Goal: Task Accomplishment & Management: Use online tool/utility

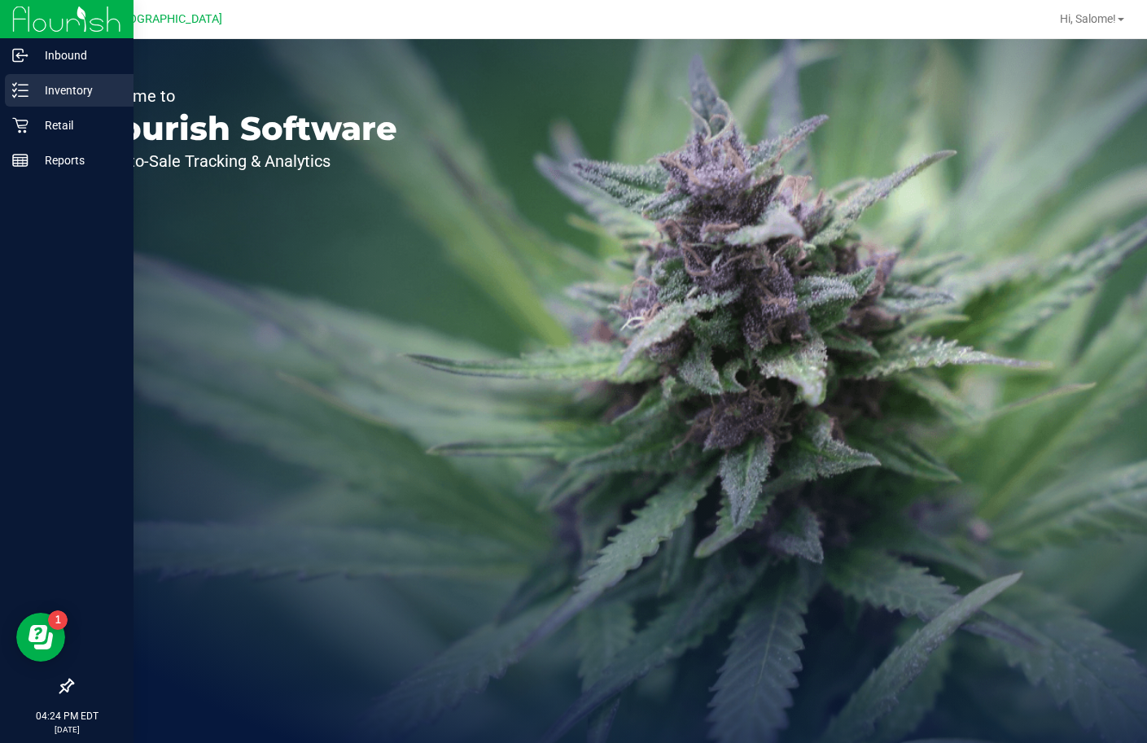
click at [52, 87] on p "Inventory" at bounding box center [77, 91] width 98 height 20
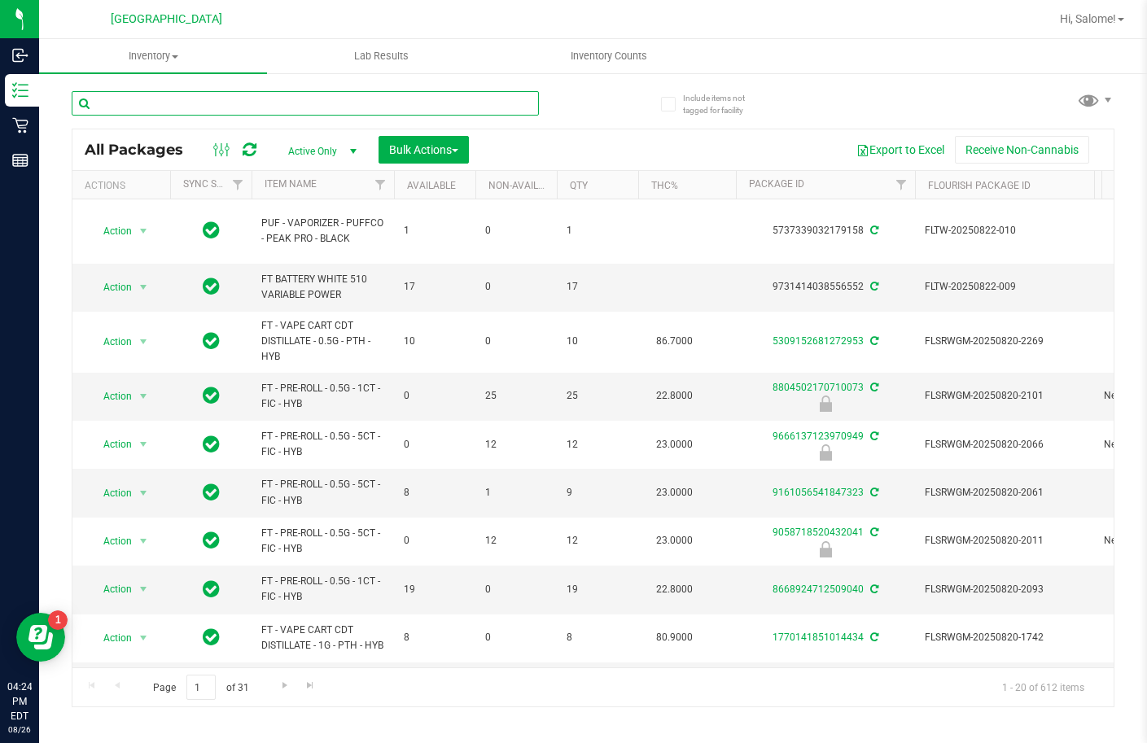
click at [388, 97] on input "text" at bounding box center [305, 103] width 467 height 24
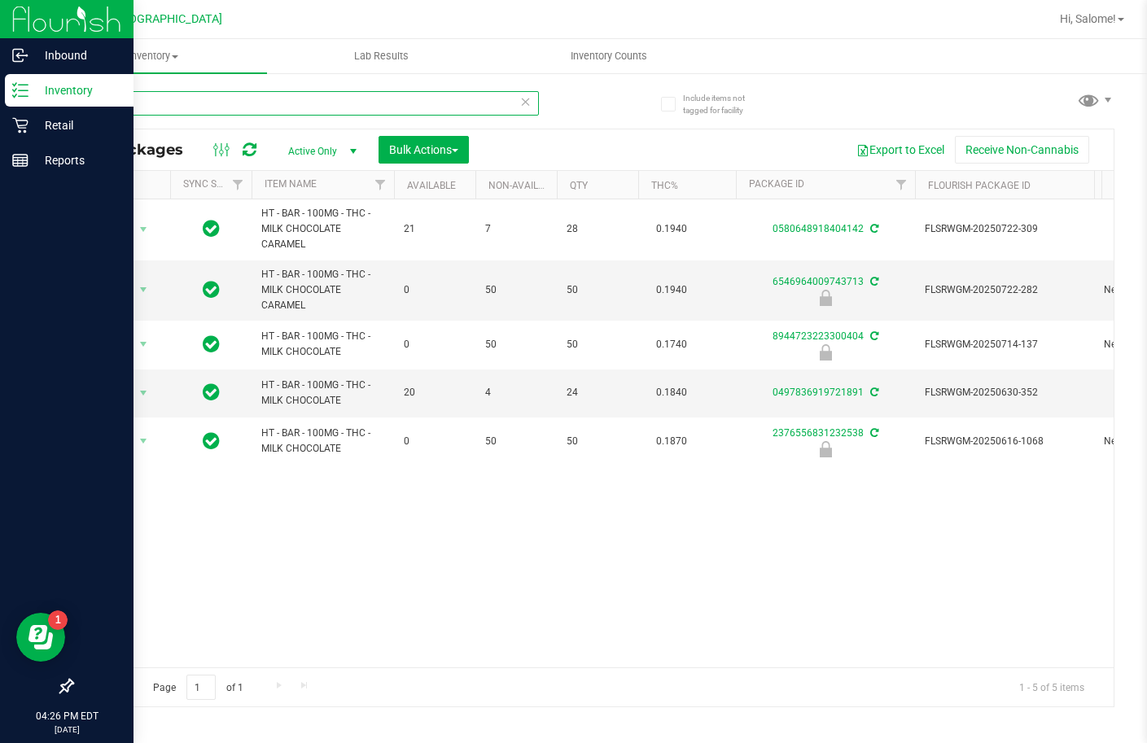
type input "m"
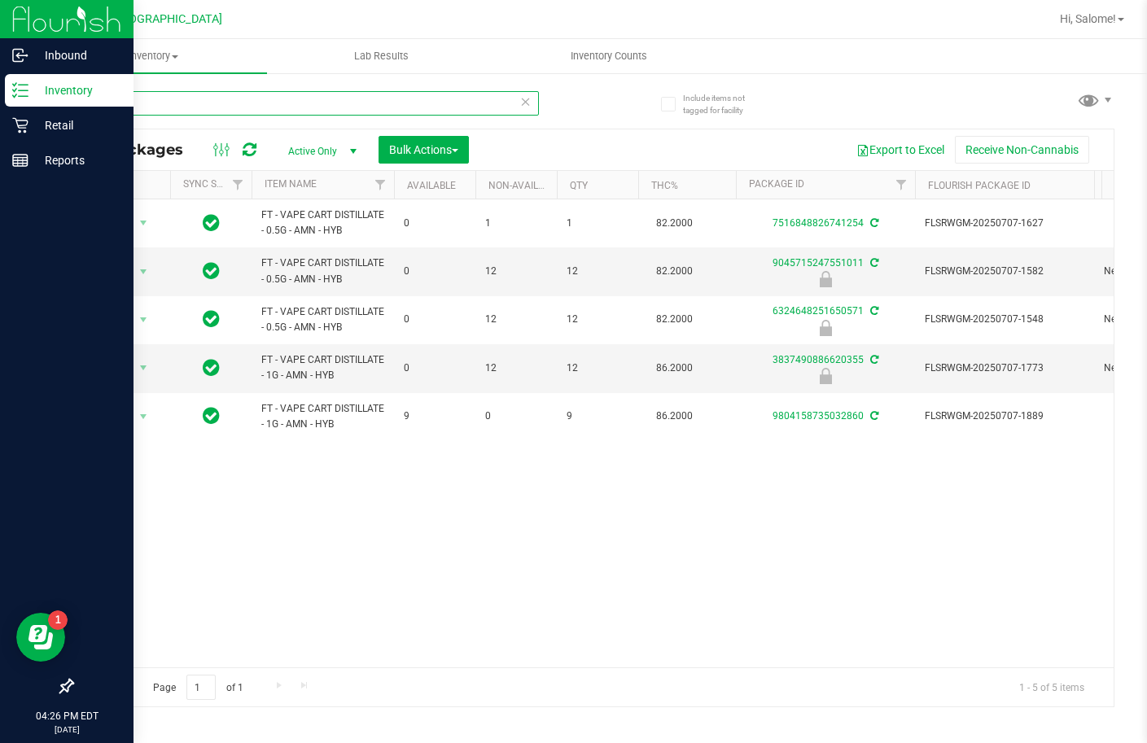
type input "a"
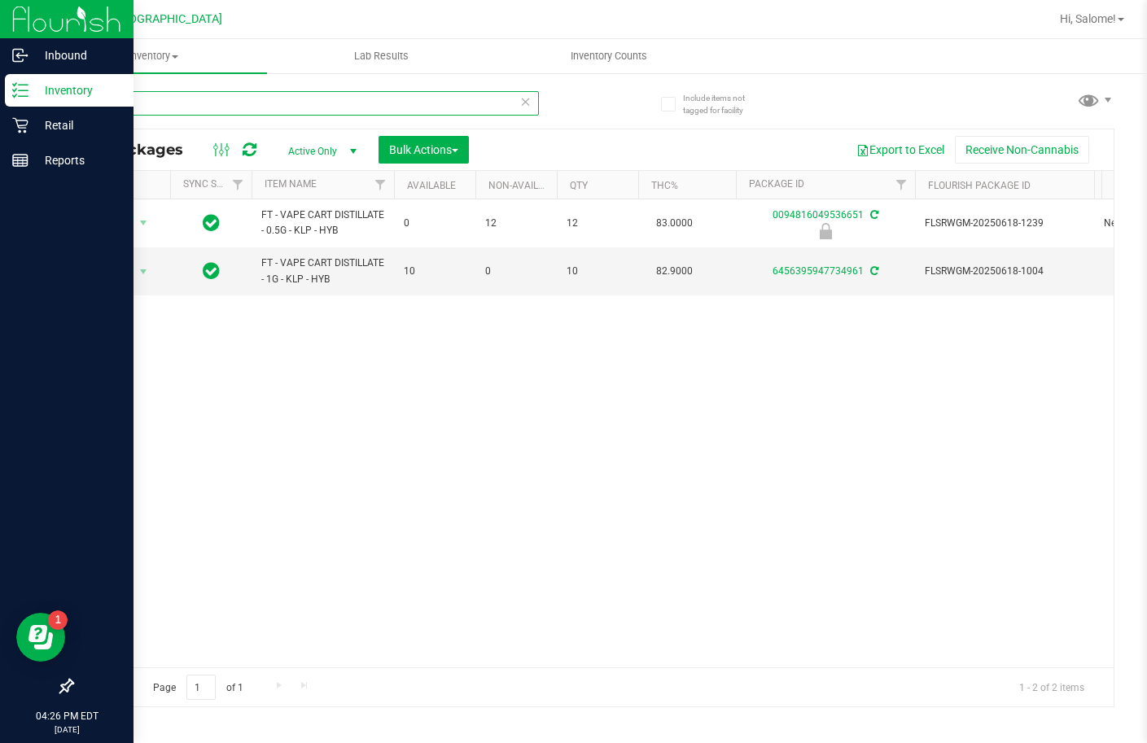
type input "k"
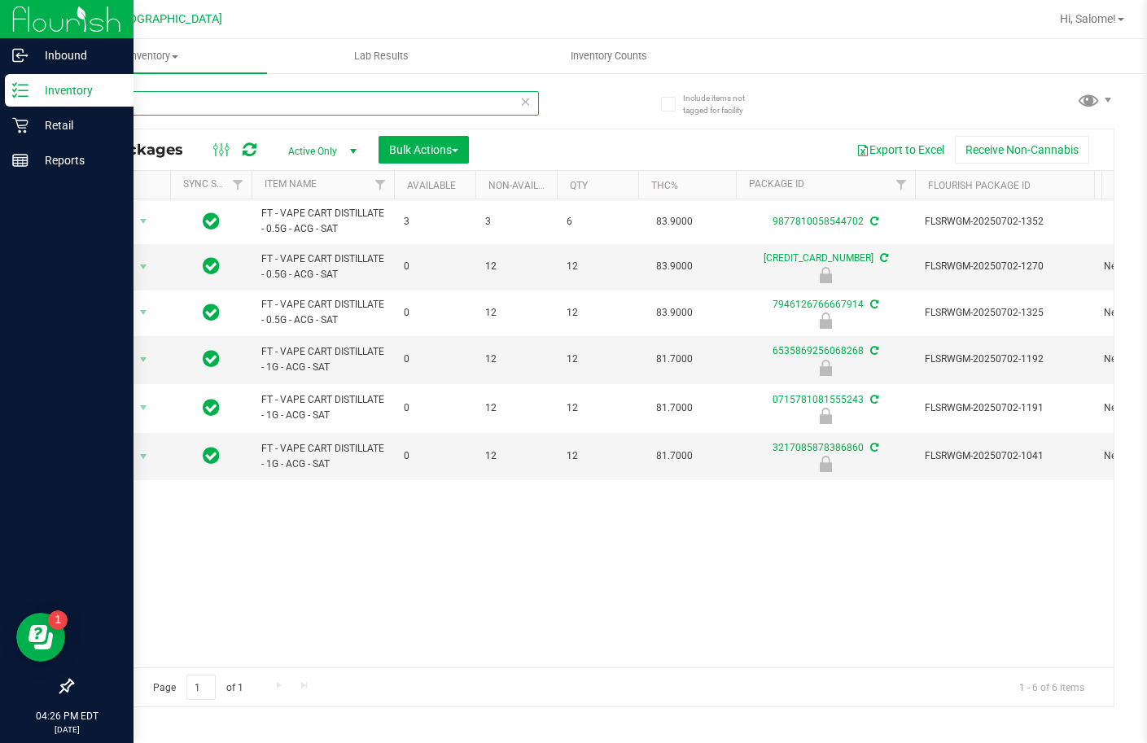
type input "a"
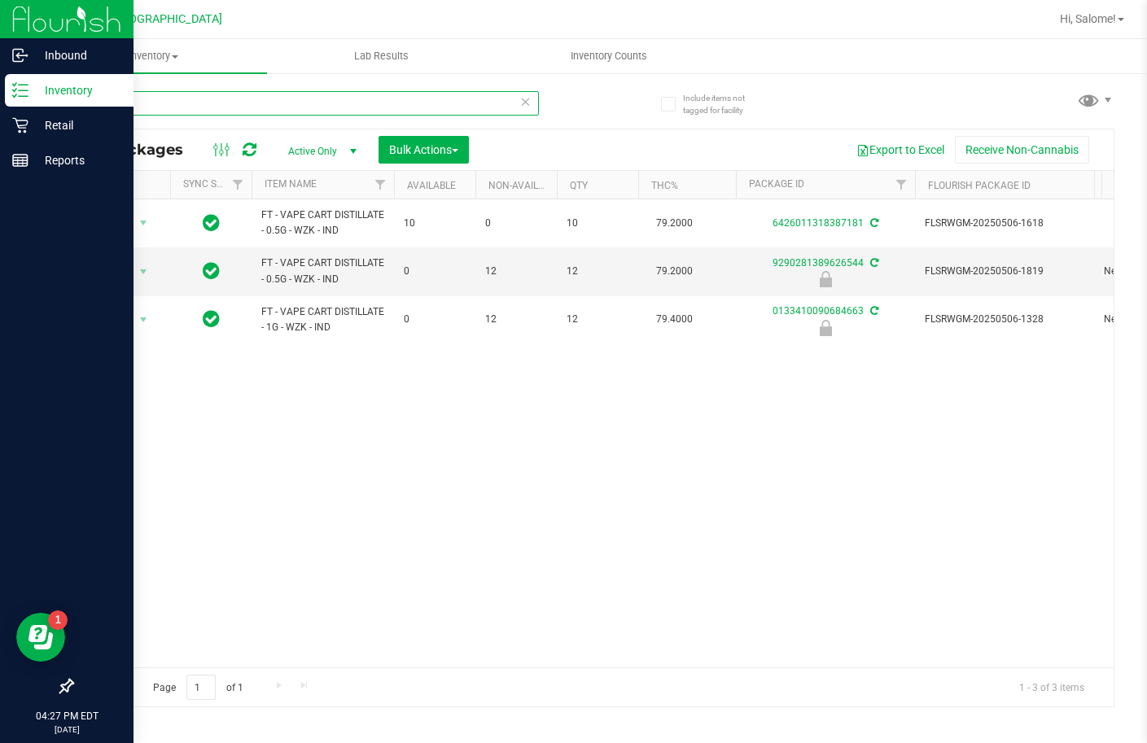
type input "w"
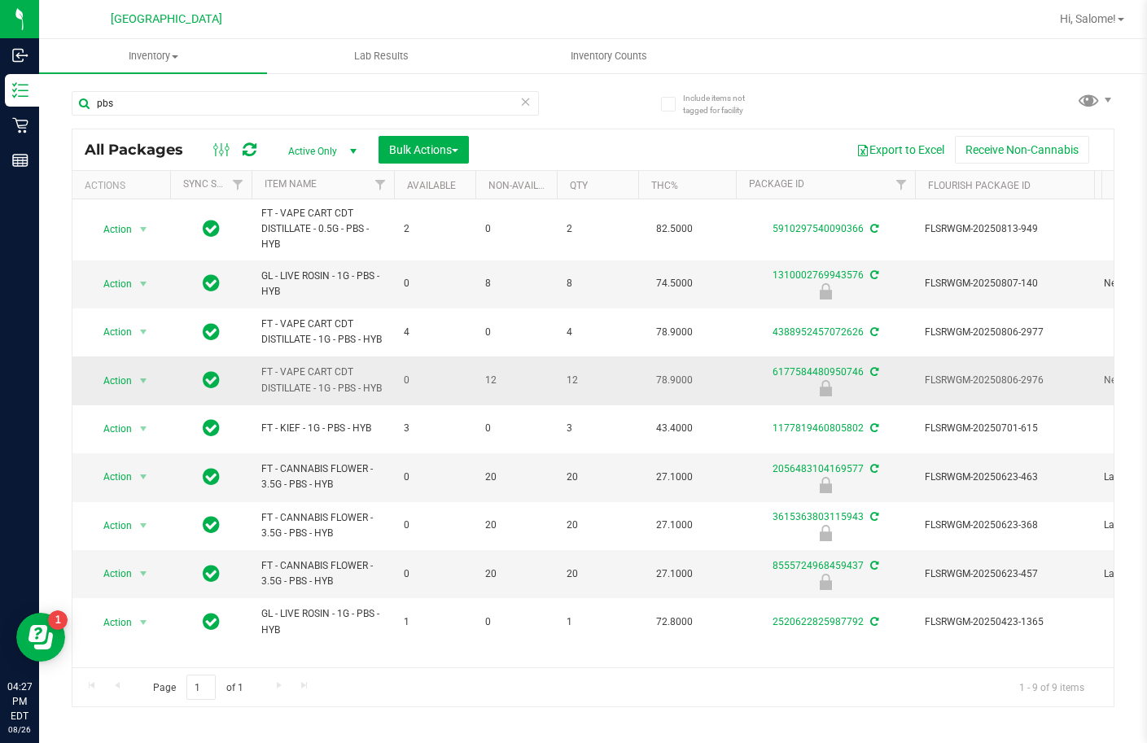
click at [337, 370] on span "FT - VAPE CART CDT DISTILLATE - 1G - PBS - HYB" at bounding box center [322, 380] width 123 height 31
copy tr "FT - VAPE CART CDT DISTILLATE - 1G - PBS - HYB"
click at [405, 111] on input "pbs" at bounding box center [305, 103] width 467 height 24
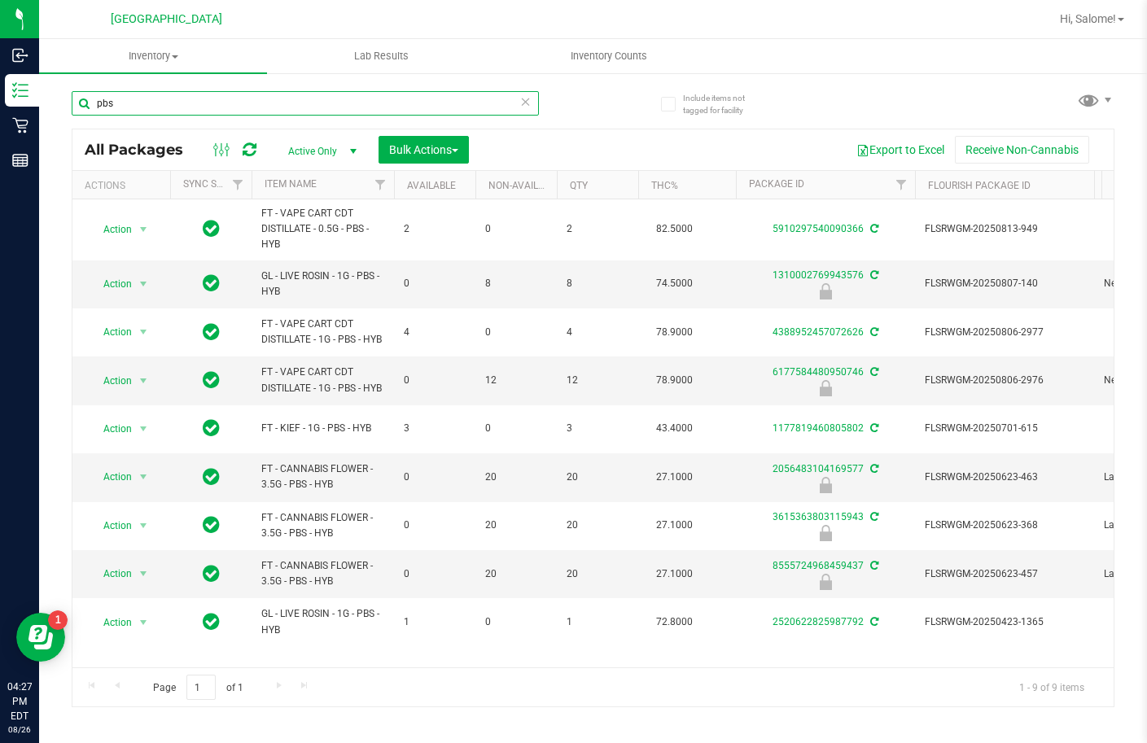
click at [405, 111] on input "pbs" at bounding box center [305, 103] width 467 height 24
paste input "FT - VAPE CART CDT DISTILLATE - 1G - PBS - HYB"
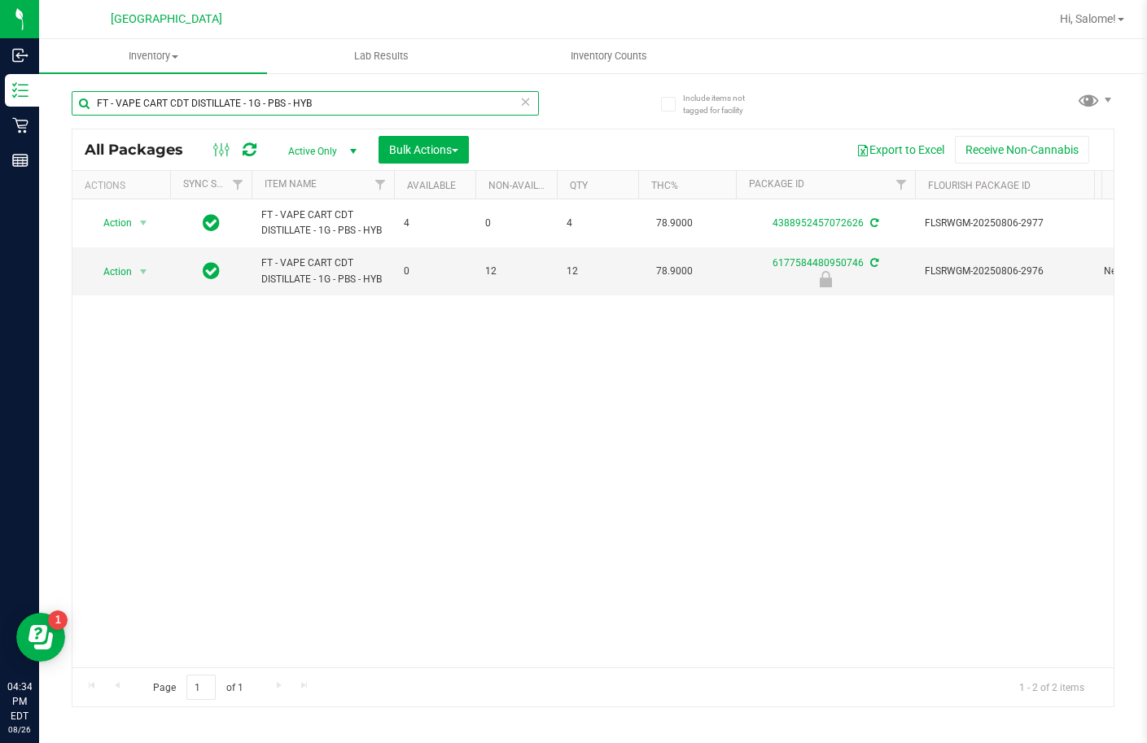
click at [379, 103] on input "FT - VAPE CART CDT DISTILLATE - 1G - PBS - HYB" at bounding box center [305, 103] width 467 height 24
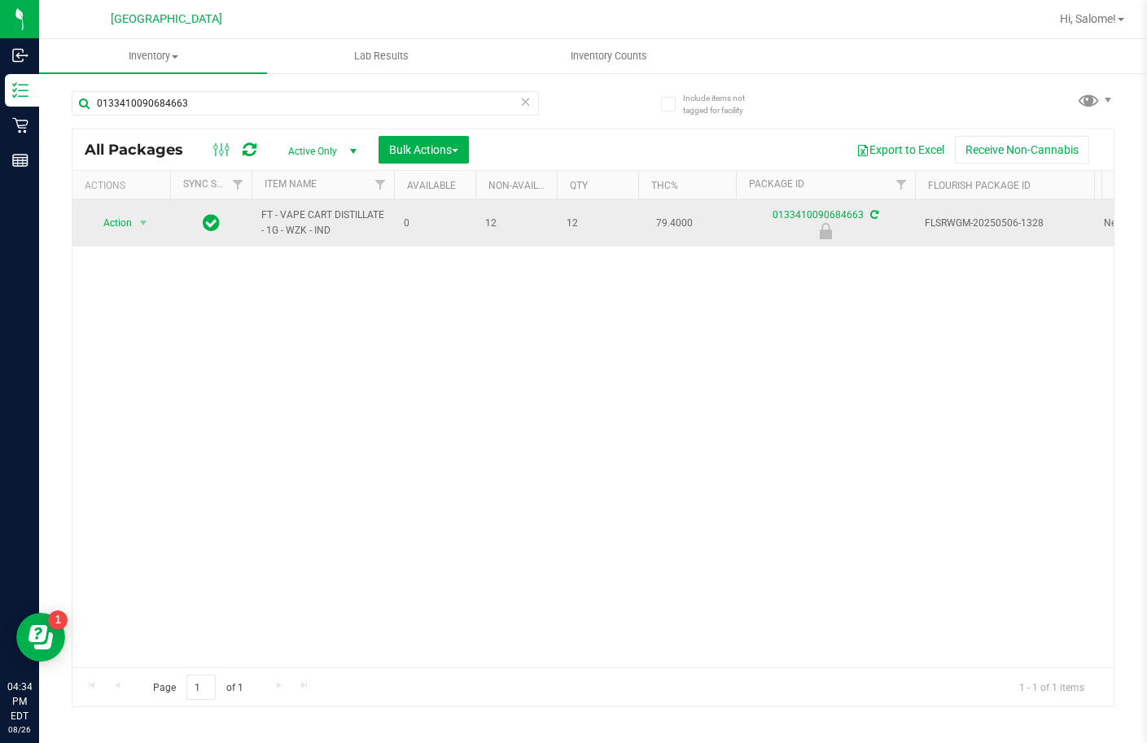
click at [338, 208] on span "FT - VAPE CART DISTILLATE - 1G - WZK - IND" at bounding box center [322, 223] width 123 height 31
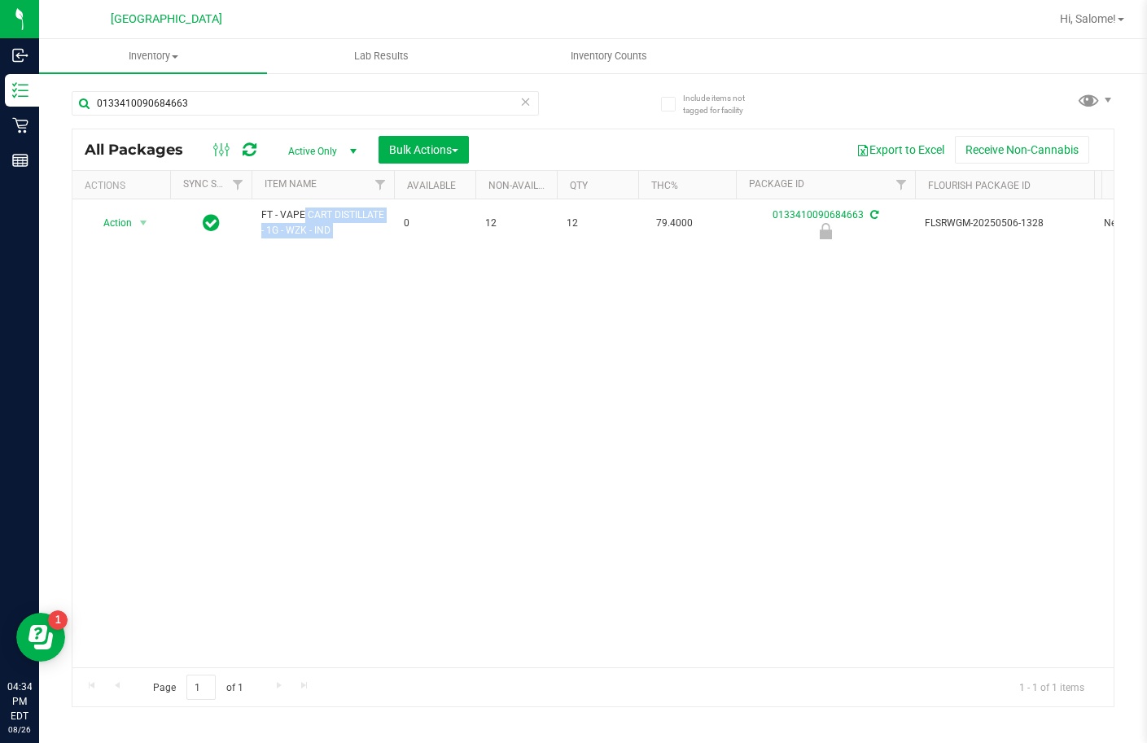
copy tr "FT - VAPE CART DISTILLATE - 1G - WZK - IND"
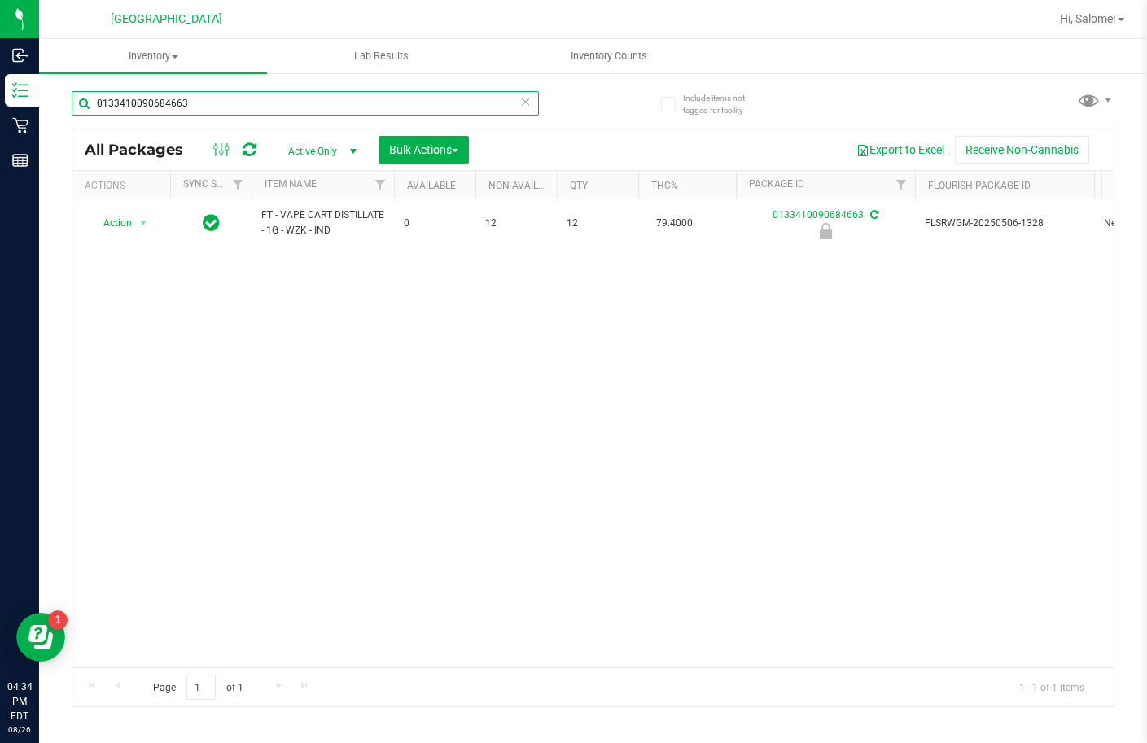
click at [352, 96] on input "0133410090684663" at bounding box center [305, 103] width 467 height 24
paste input "FT - VAPE CART DISTILLATE - 1G - WZK - IND"
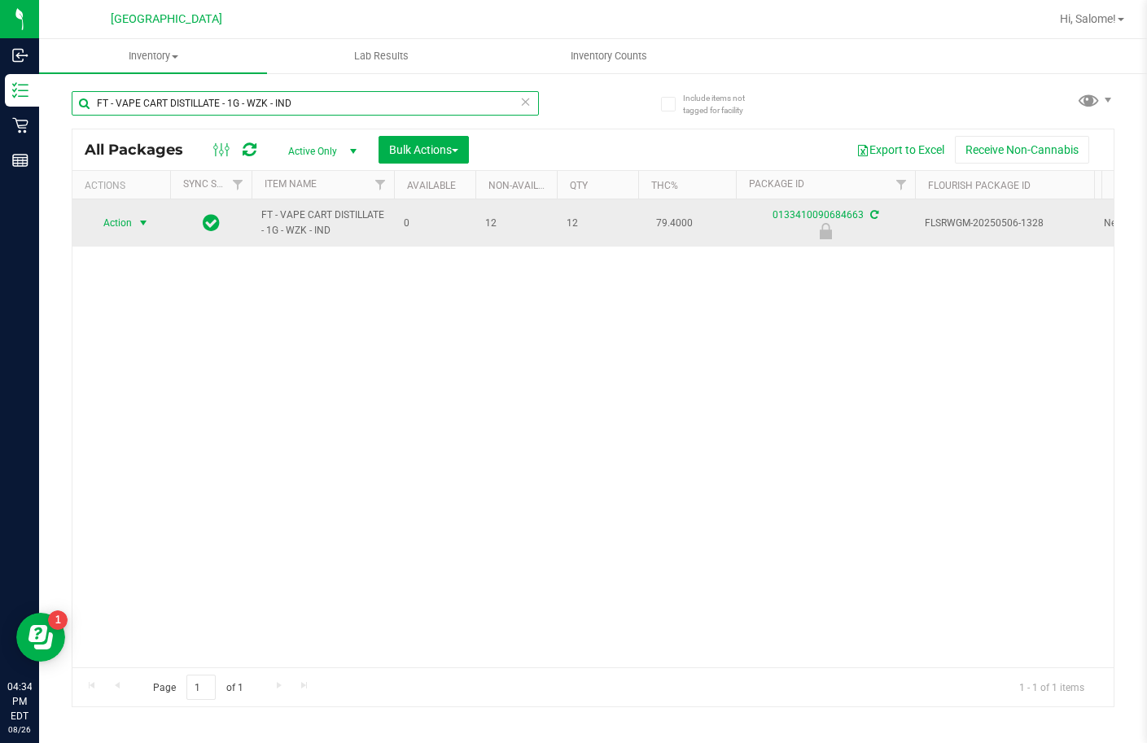
type input "FT - VAPE CART DISTILLATE - 1G - WZK - IND"
click at [135, 227] on span "select" at bounding box center [144, 223] width 20 height 23
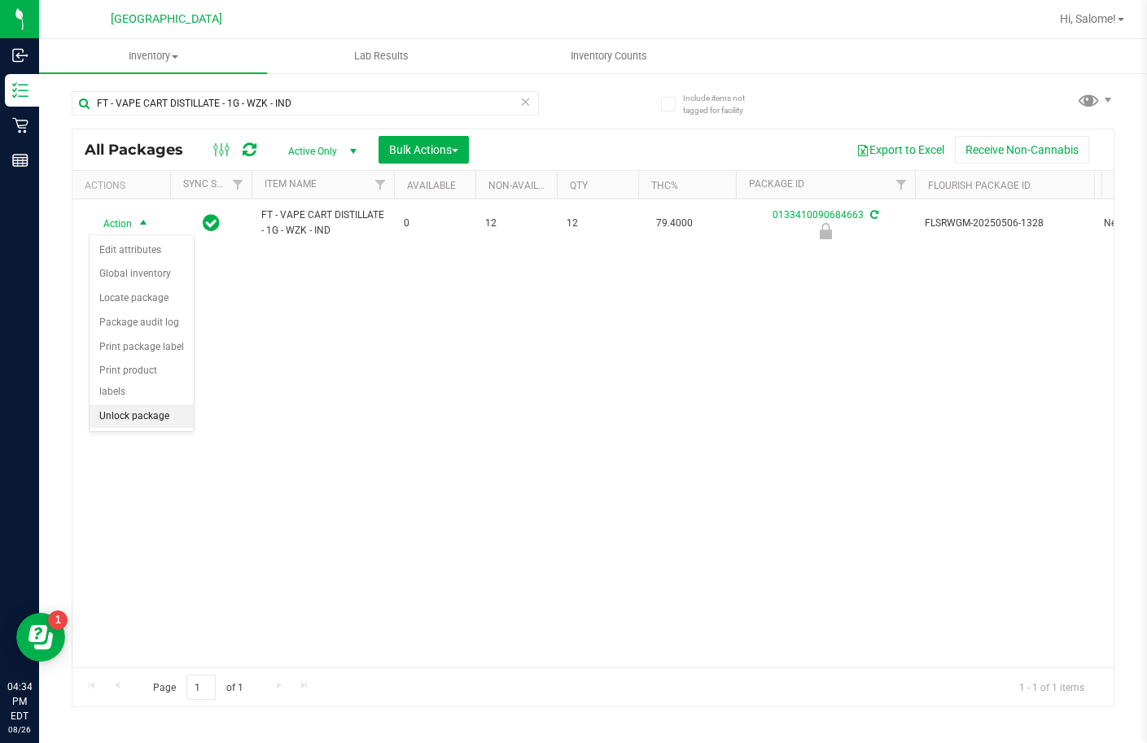
click at [164, 405] on li "Unlock package" at bounding box center [142, 417] width 104 height 24
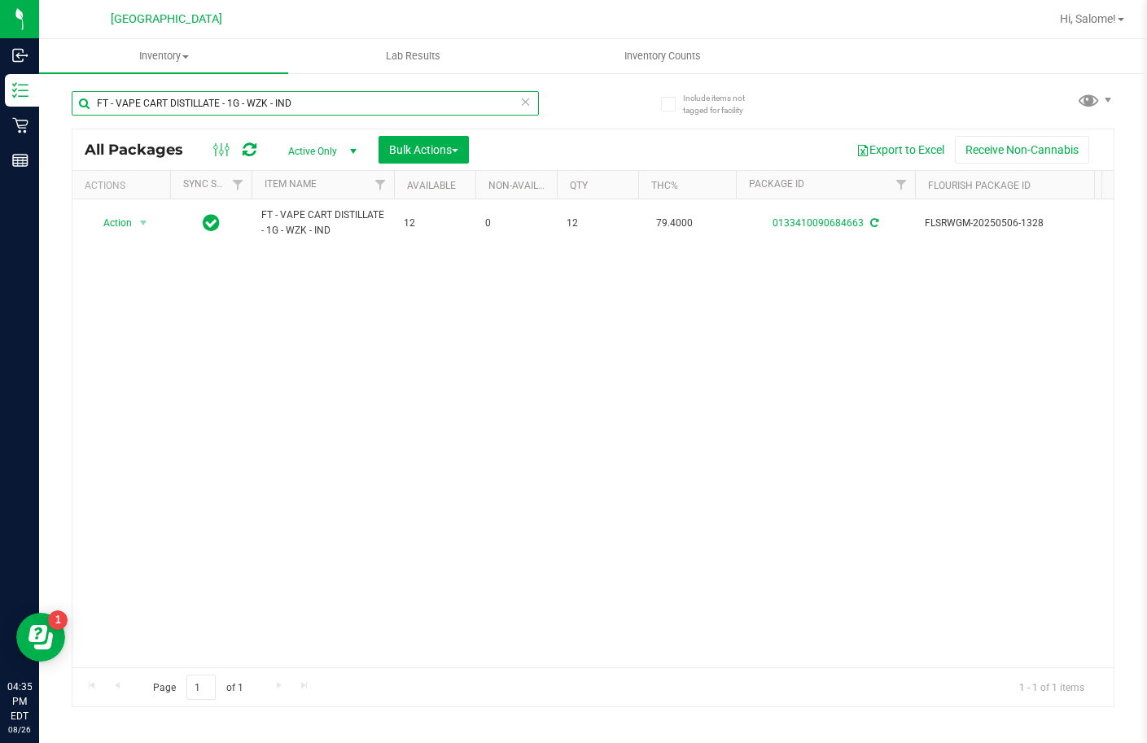
click at [338, 99] on input "FT - VAPE CART DISTILLATE - 1G - WZK - IND" at bounding box center [305, 103] width 467 height 24
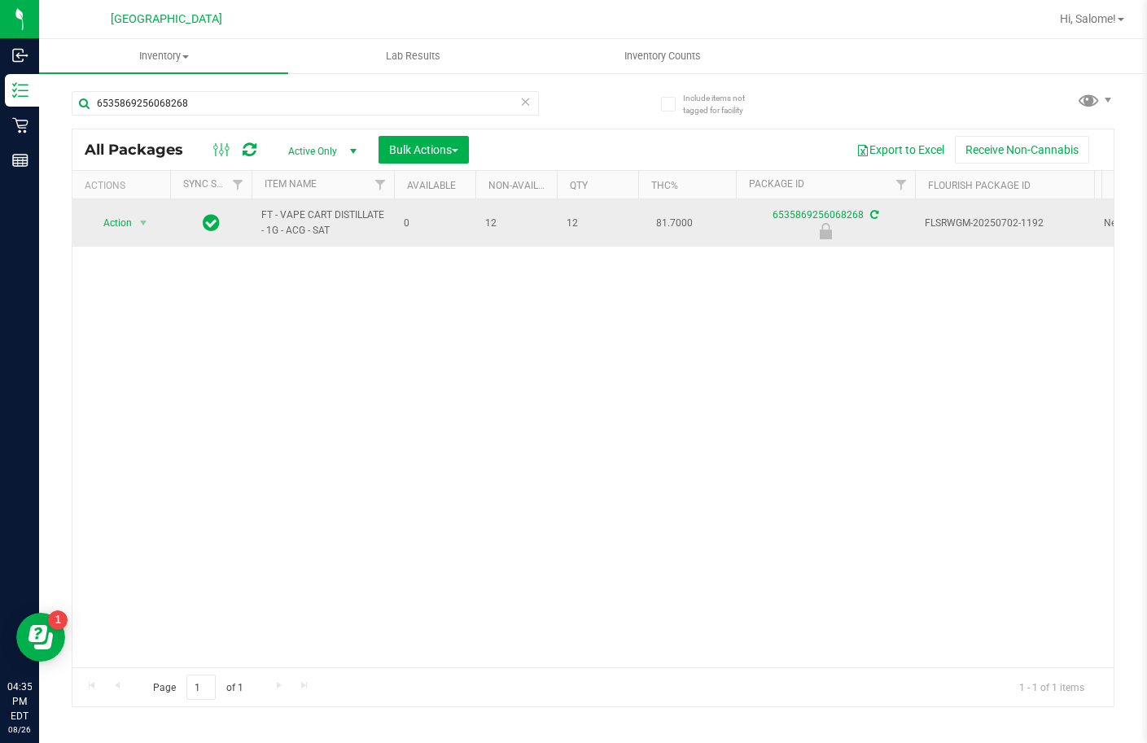
click at [313, 208] on span "FT - VAPE CART DISTILLATE - 1G - ACG - SAT" at bounding box center [322, 223] width 123 height 31
click at [317, 208] on span "FT - VAPE CART DISTILLATE - 1G - ACG - SAT" at bounding box center [322, 223] width 123 height 31
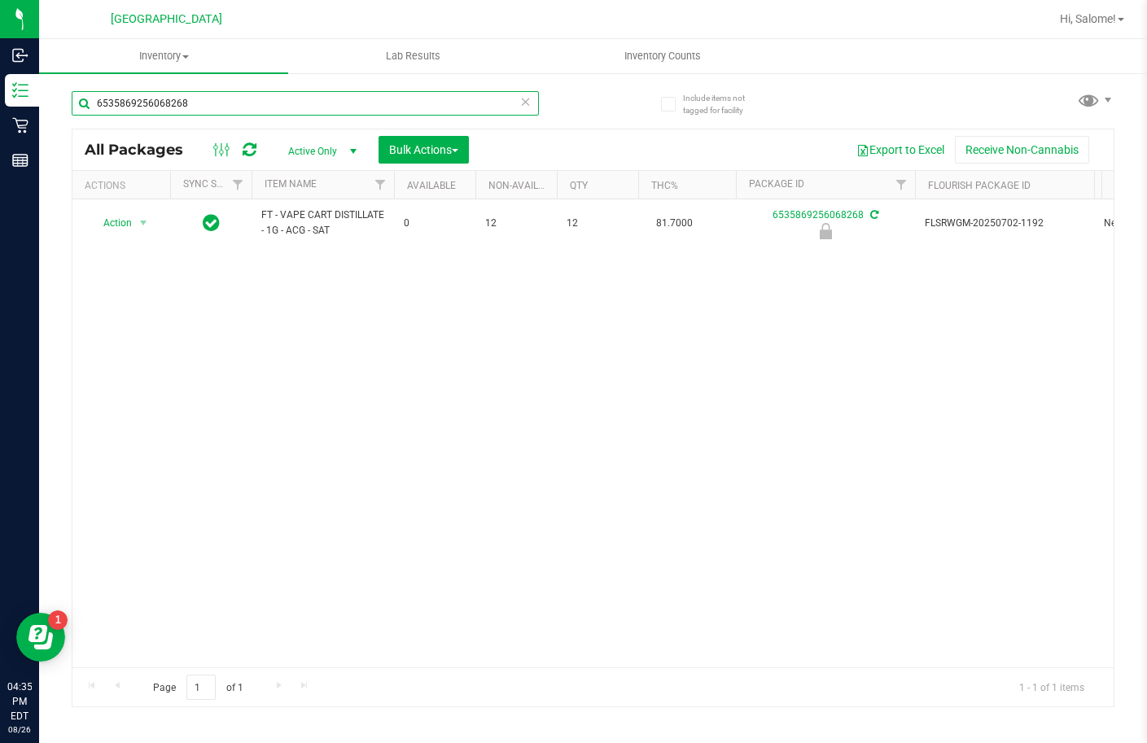
click at [332, 105] on input "6535869256068268" at bounding box center [305, 103] width 467 height 24
paste input "FT - VAPE CART DISTILLATE - 1G - ACG - SAT"
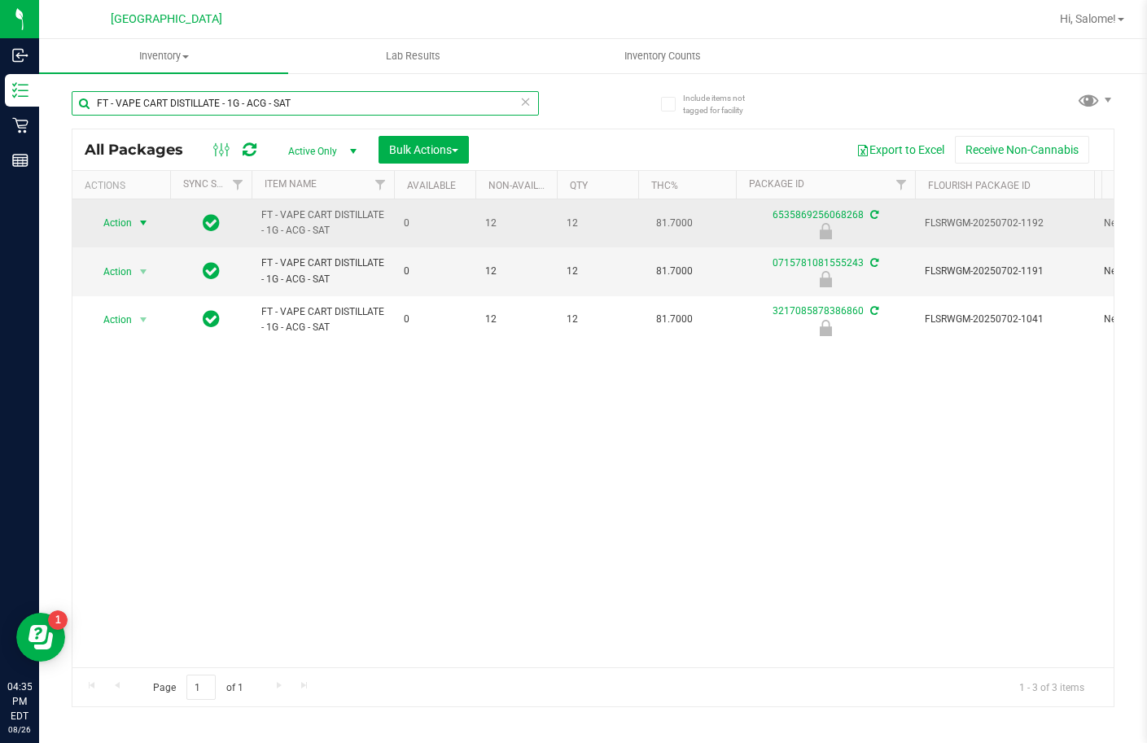
type input "FT - VAPE CART DISTILLATE - 1G - ACG - SAT"
click at [132, 222] on span "Action" at bounding box center [111, 223] width 44 height 23
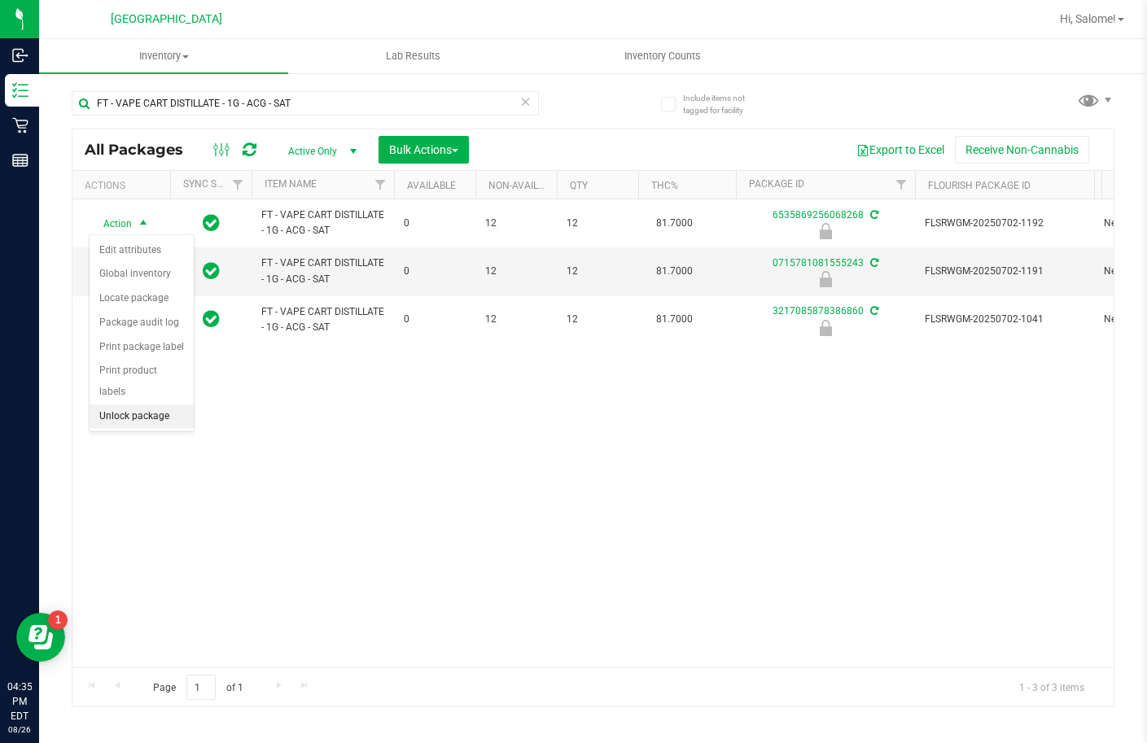
click at [152, 405] on li "Unlock package" at bounding box center [142, 417] width 104 height 24
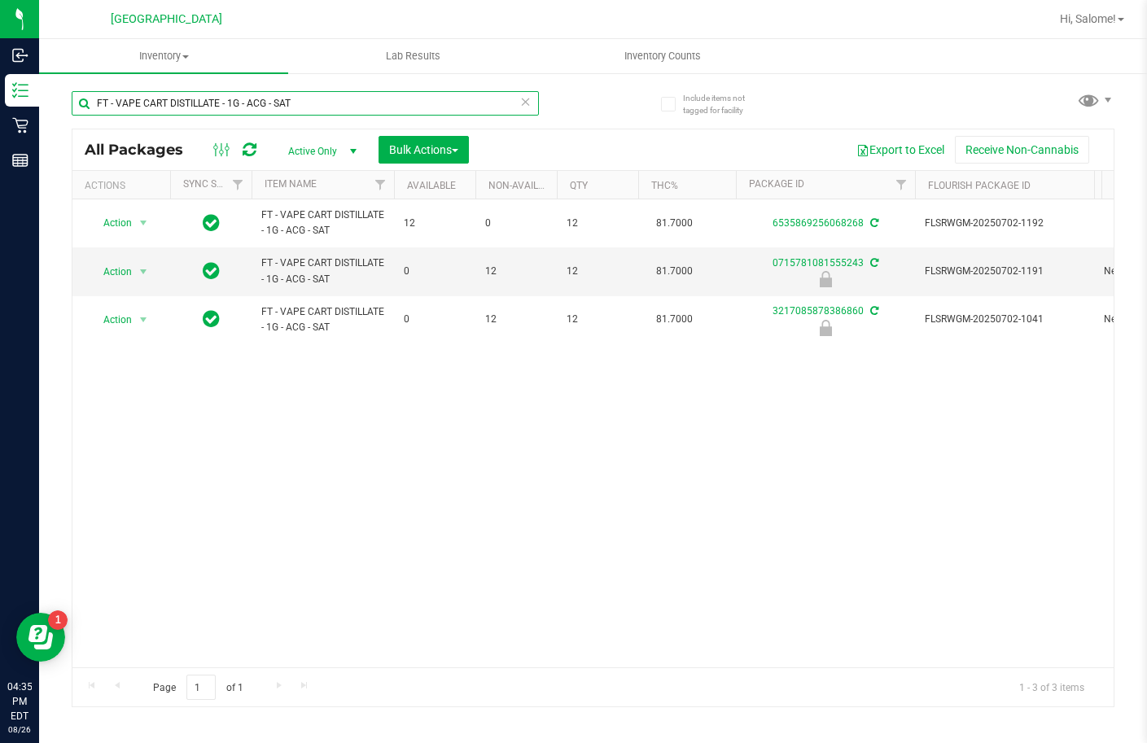
click at [274, 105] on input "FT - VAPE CART DISTILLATE - 1G - ACG - SAT" at bounding box center [305, 103] width 467 height 24
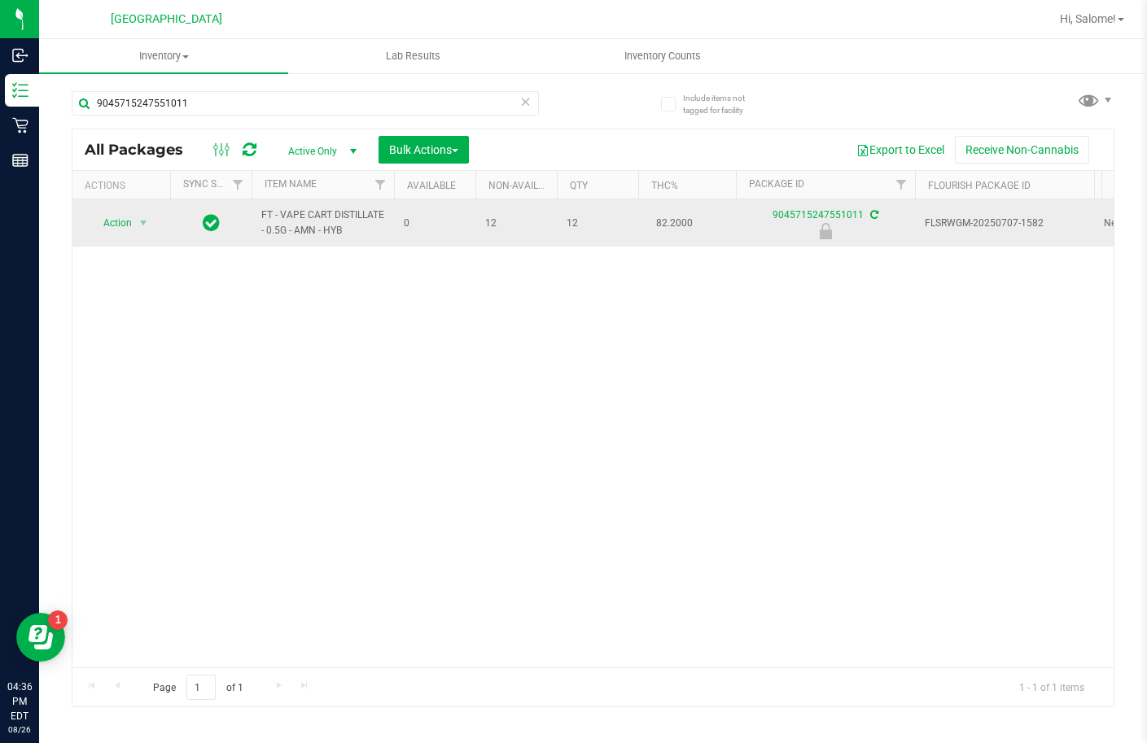
click at [371, 217] on span "FT - VAPE CART DISTILLATE - 0.5G - AMN - HYB" at bounding box center [322, 223] width 123 height 31
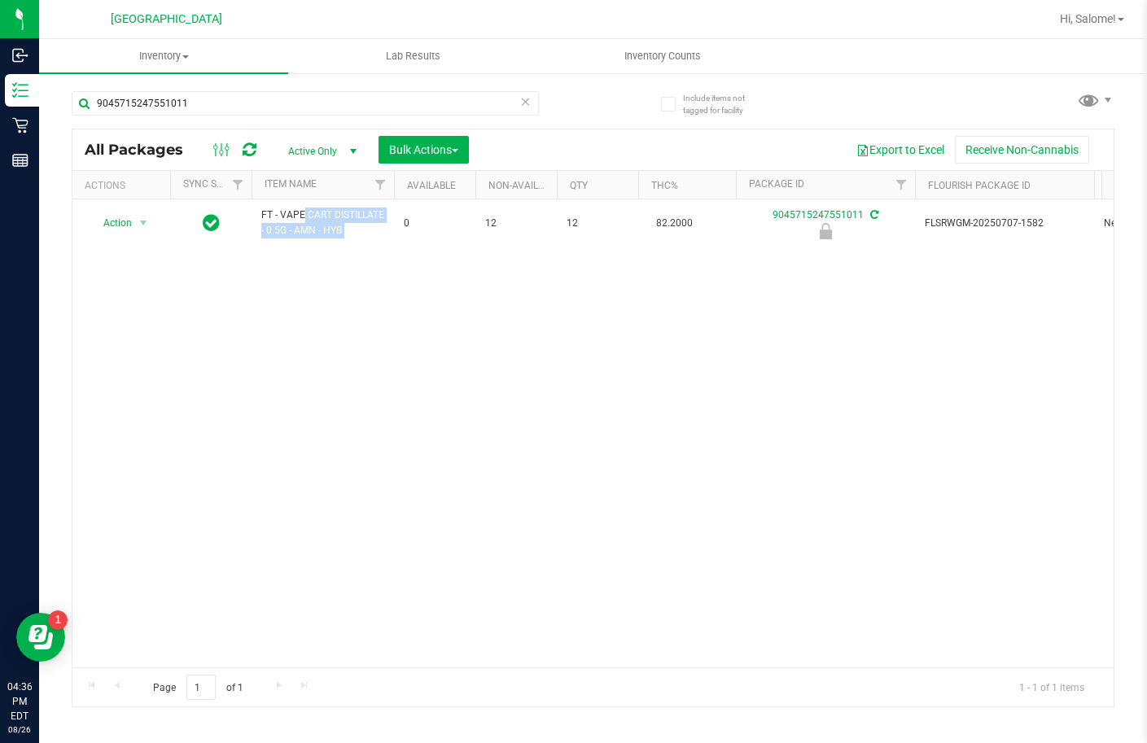
copy tr "FT - VAPE CART DISTILLATE - 0.5G - AMN - HYB"
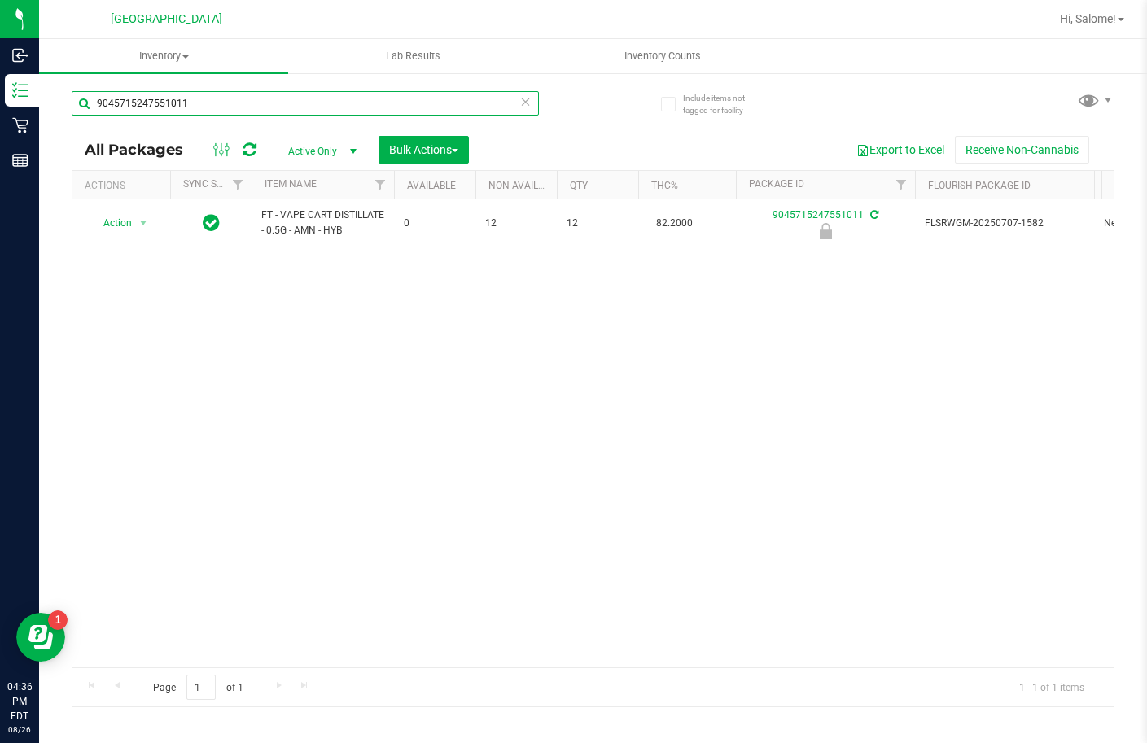
click at [412, 101] on input "9045715247551011" at bounding box center [305, 103] width 467 height 24
paste input "FT - VAPE CART DISTILLATE - 0.5G - AMN - HYB"
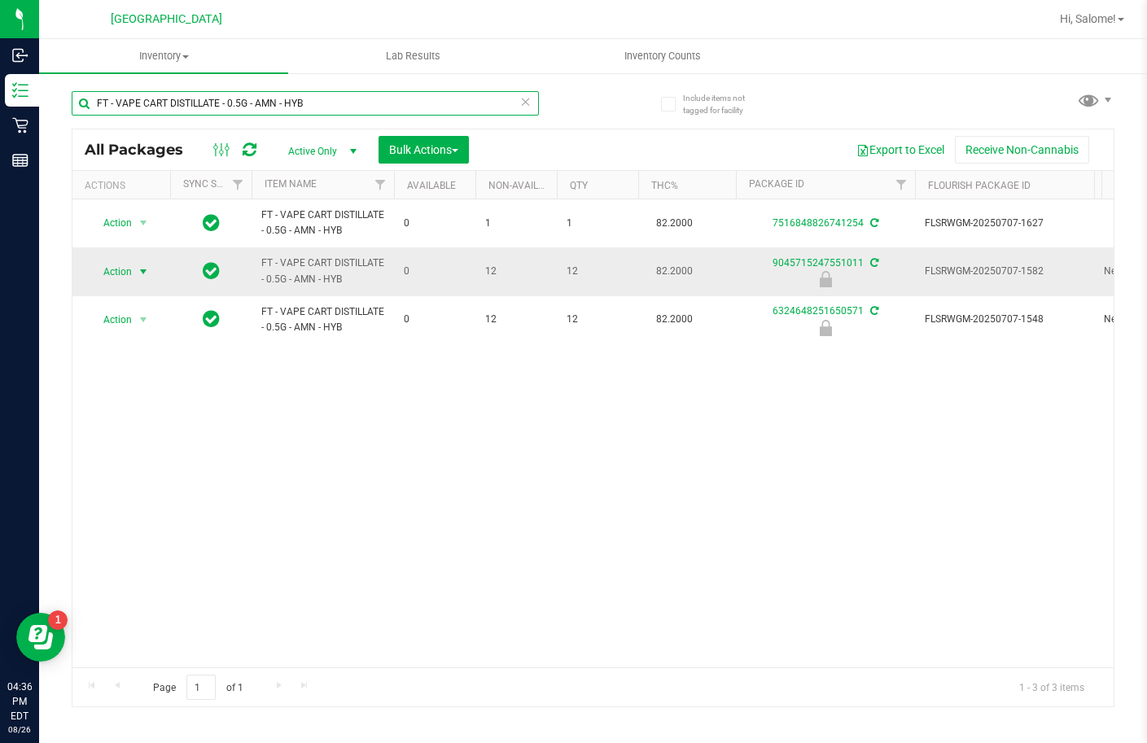
type input "FT - VAPE CART DISTILLATE - 0.5G - AMN - HYB"
click at [135, 276] on span "select" at bounding box center [144, 272] width 20 height 23
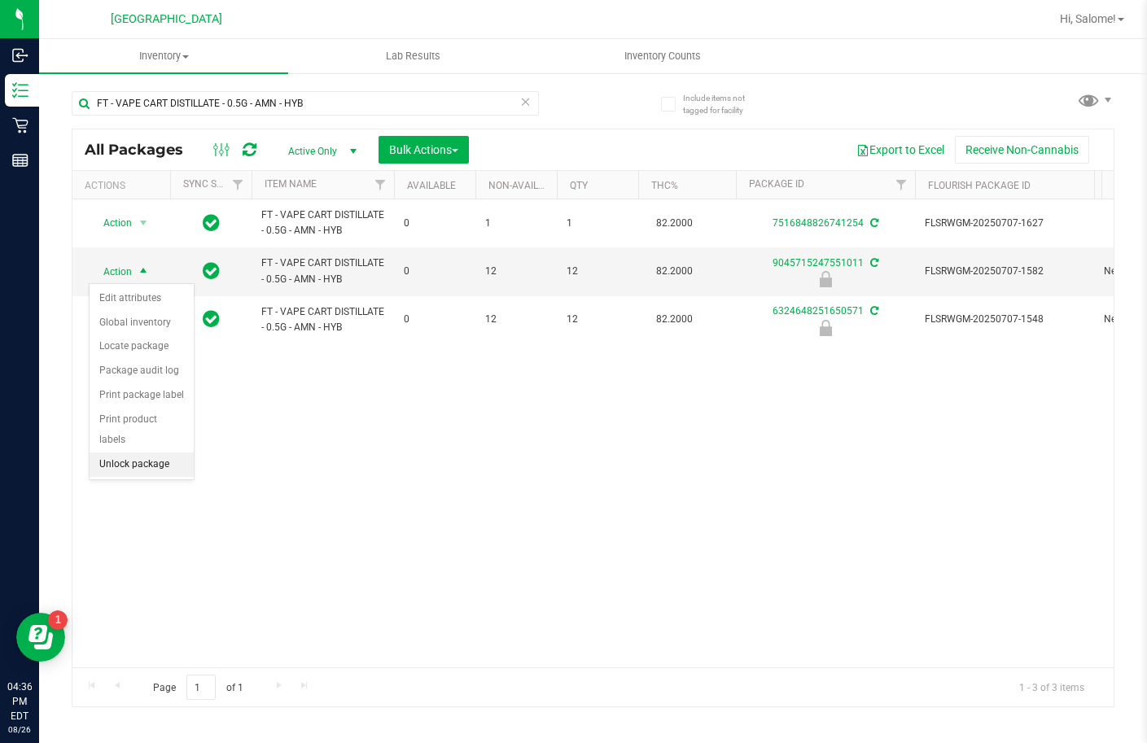
click at [164, 453] on li "Unlock package" at bounding box center [142, 465] width 104 height 24
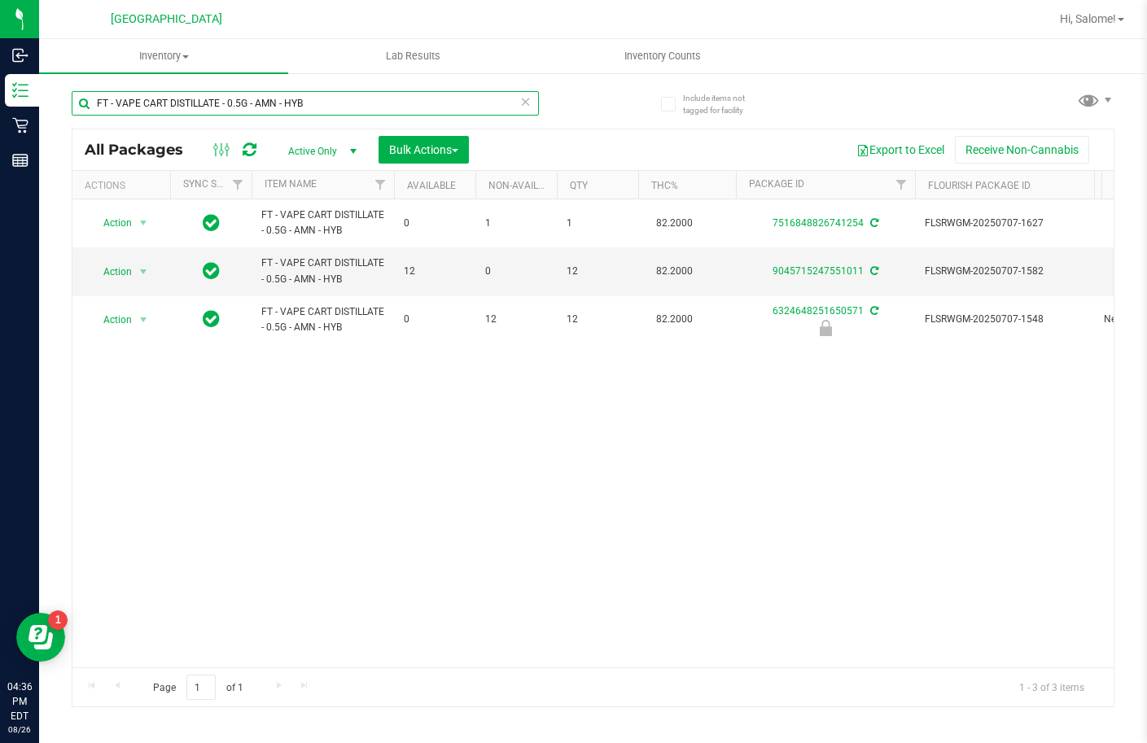
click at [440, 99] on input "FT - VAPE CART DISTILLATE - 0.5G - AMN - HYB" at bounding box center [305, 103] width 467 height 24
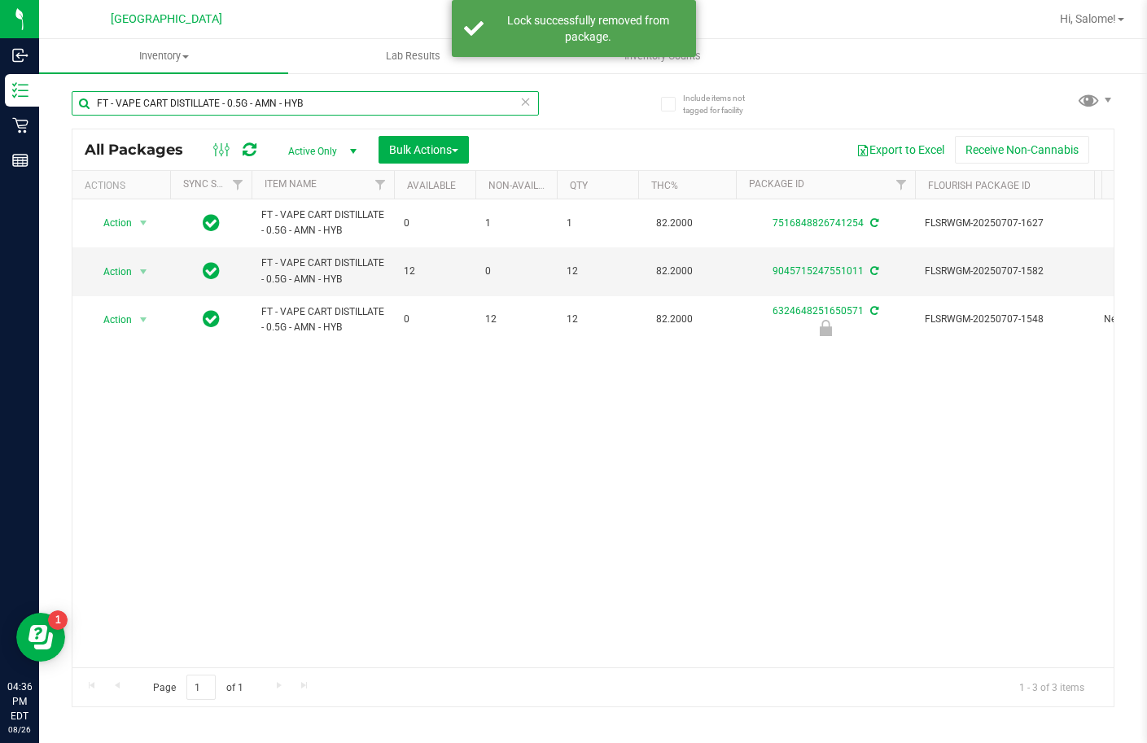
click at [440, 99] on input "FT - VAPE CART DISTILLATE - 0.5G - AMN - HYB" at bounding box center [305, 103] width 467 height 24
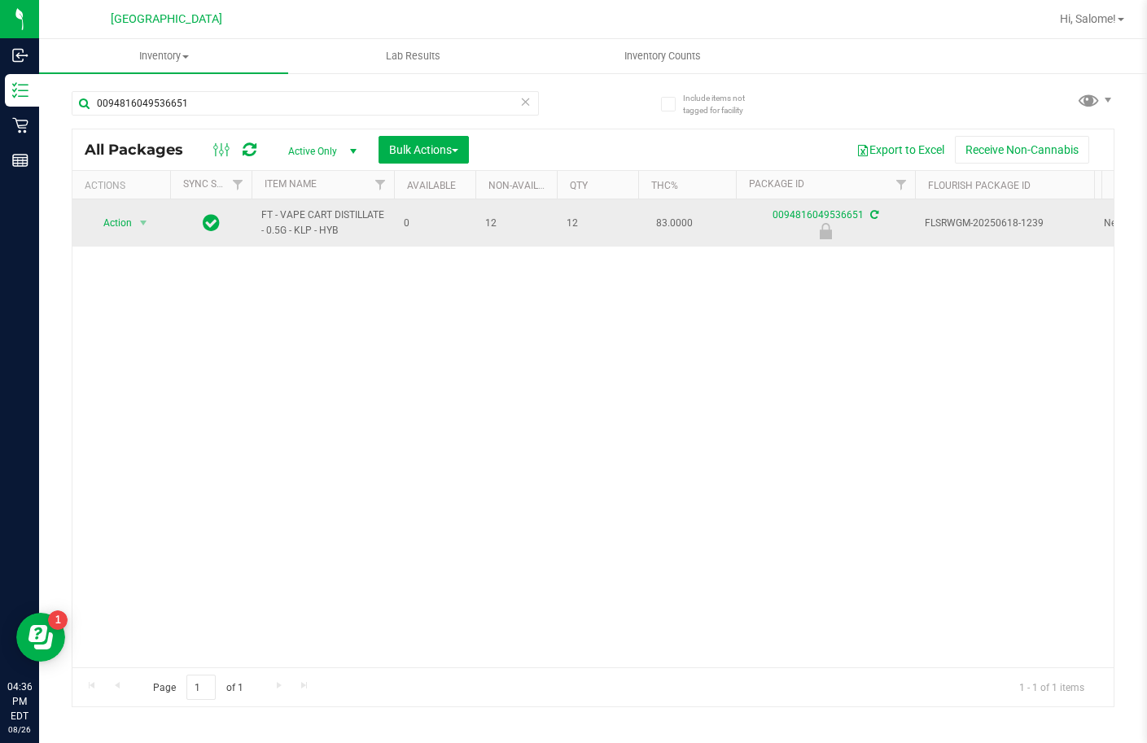
click at [351, 217] on span "FT - VAPE CART DISTILLATE - 0.5G - KLP - HYB" at bounding box center [322, 223] width 123 height 31
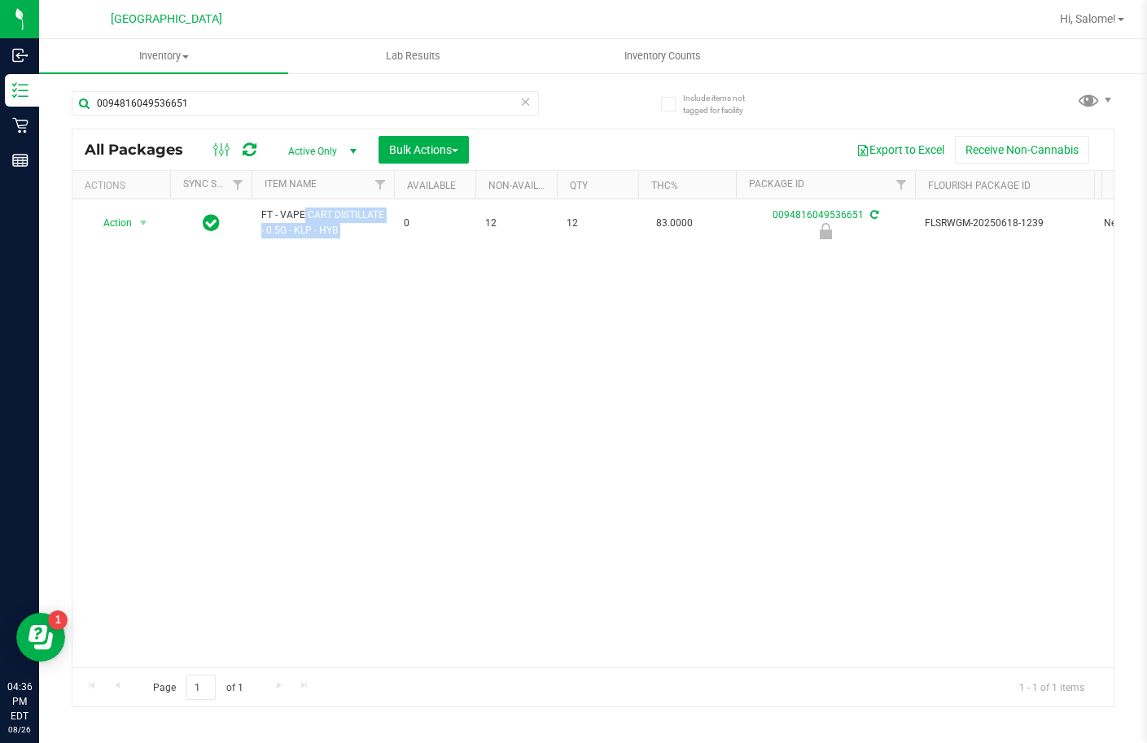
copy tr "FT - VAPE CART DISTILLATE - 0.5G - KLP - HYB"
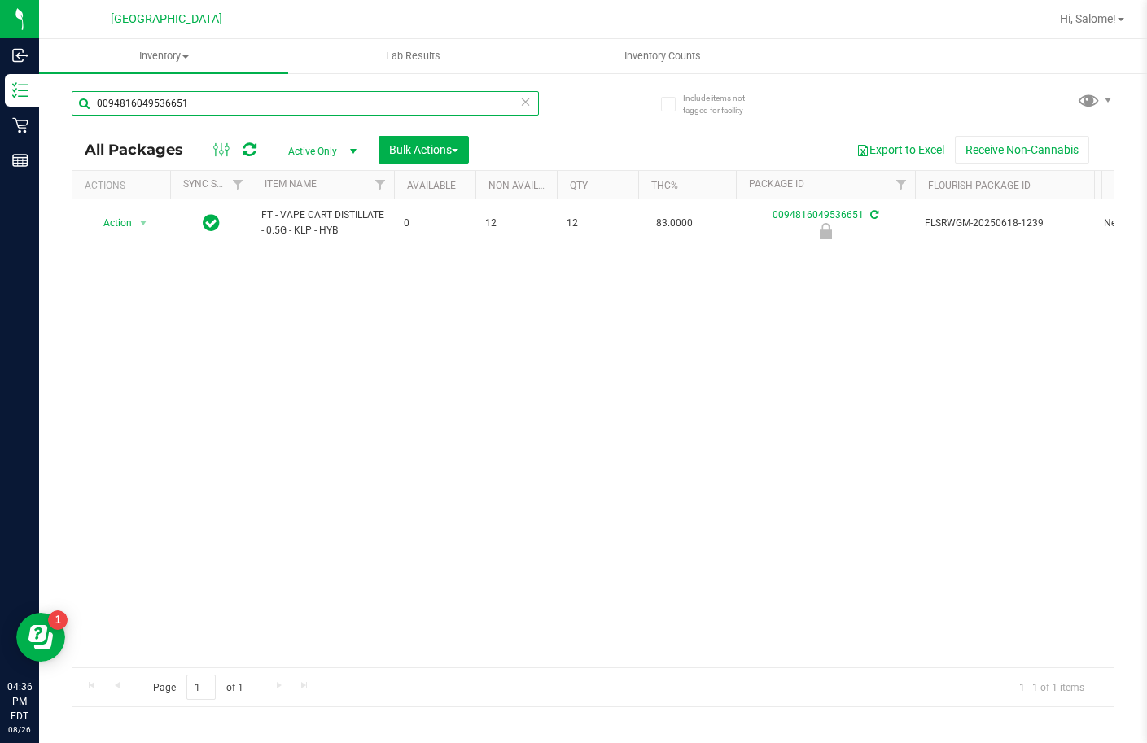
click at [407, 106] on input "0094816049536651" at bounding box center [305, 103] width 467 height 24
paste input "FT - VAPE CART DISTILLATE - 0.5G - KLP - HYB"
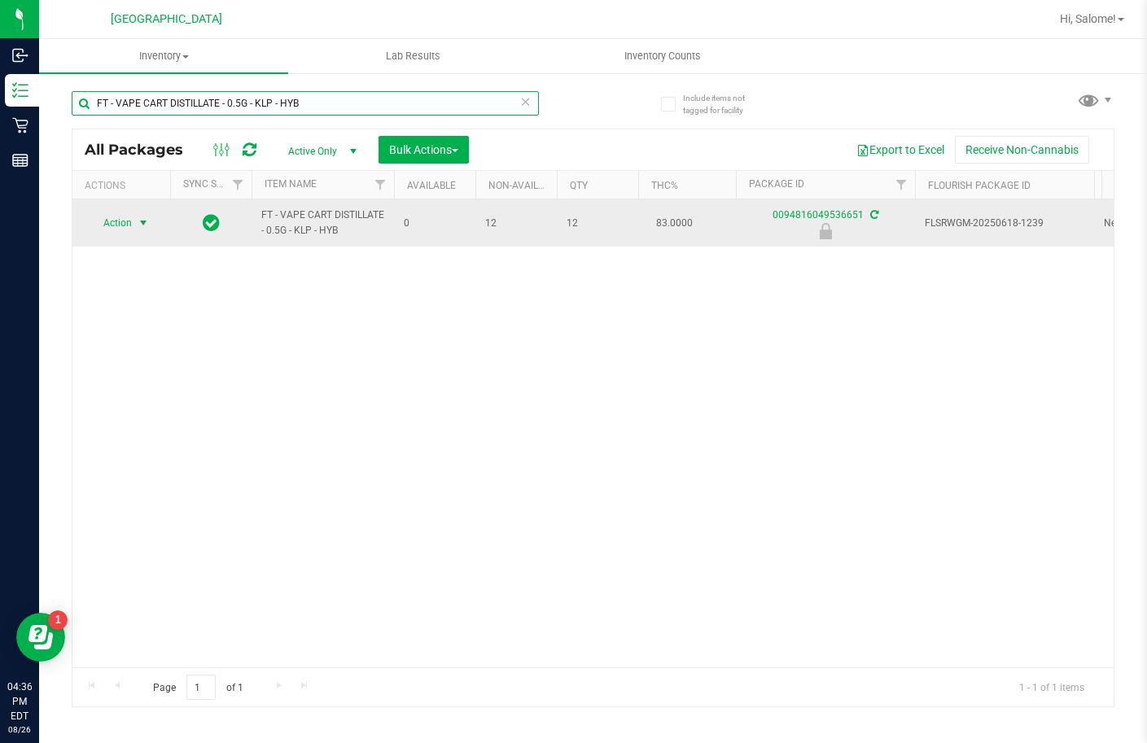
type input "FT - VAPE CART DISTILLATE - 0.5G - KLP - HYB"
click at [124, 221] on span "Action" at bounding box center [111, 223] width 44 height 23
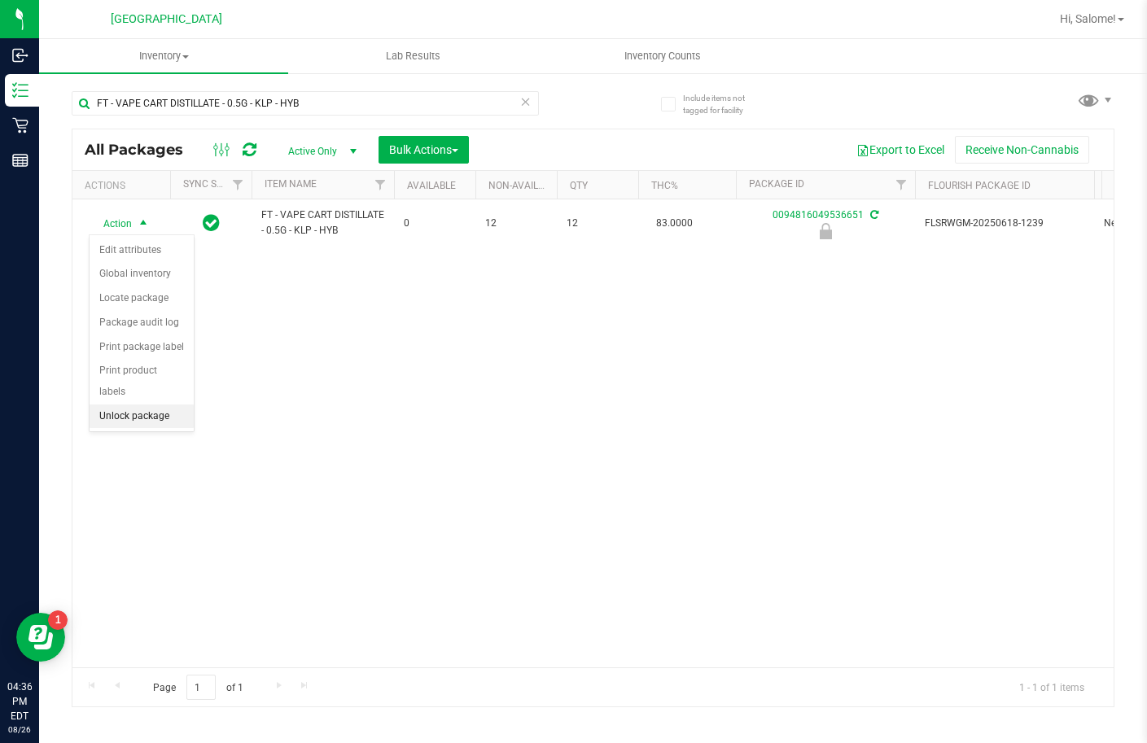
click at [162, 405] on li "Unlock package" at bounding box center [142, 417] width 104 height 24
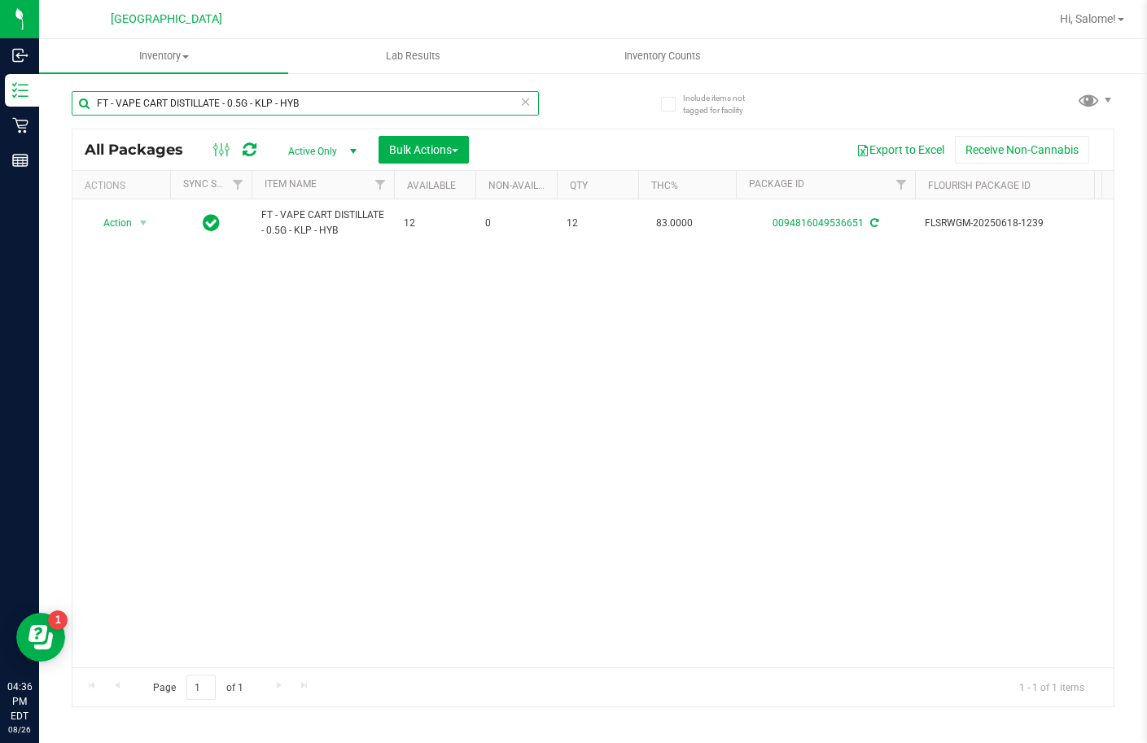
click at [363, 109] on input "FT - VAPE CART DISTILLATE - 0.5G - KLP - HYB" at bounding box center [305, 103] width 467 height 24
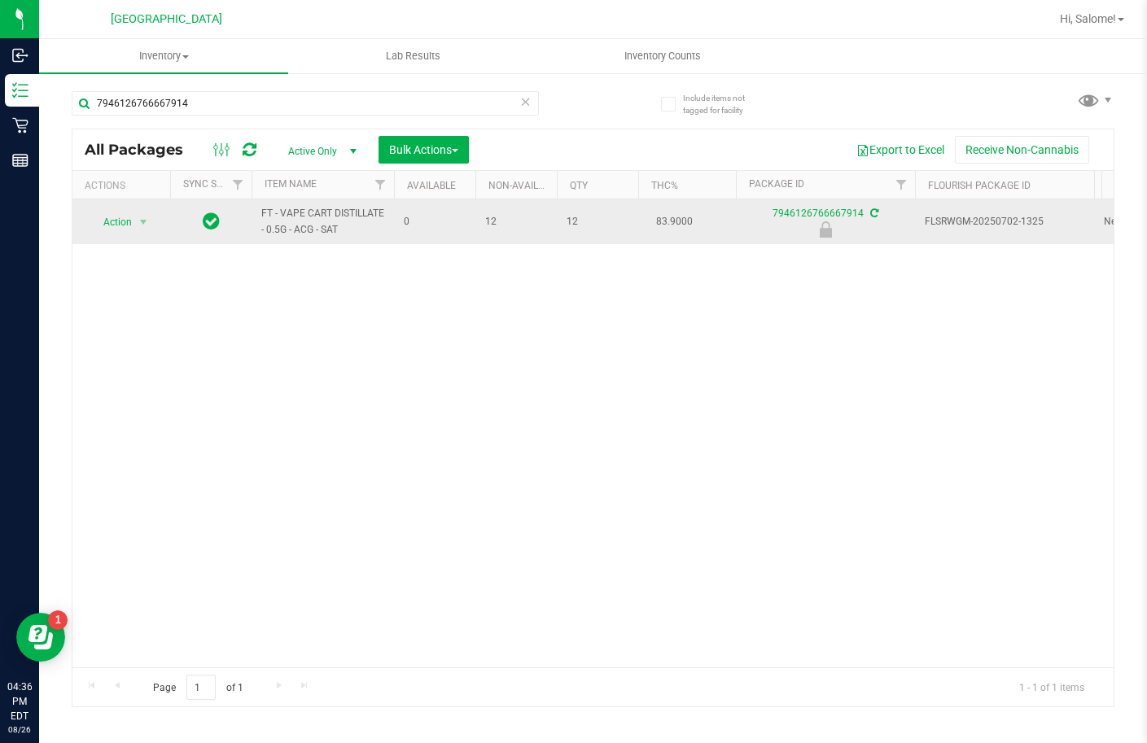
click at [328, 212] on span "FT - VAPE CART DISTILLATE - 0.5G - ACG - SAT" at bounding box center [322, 221] width 123 height 31
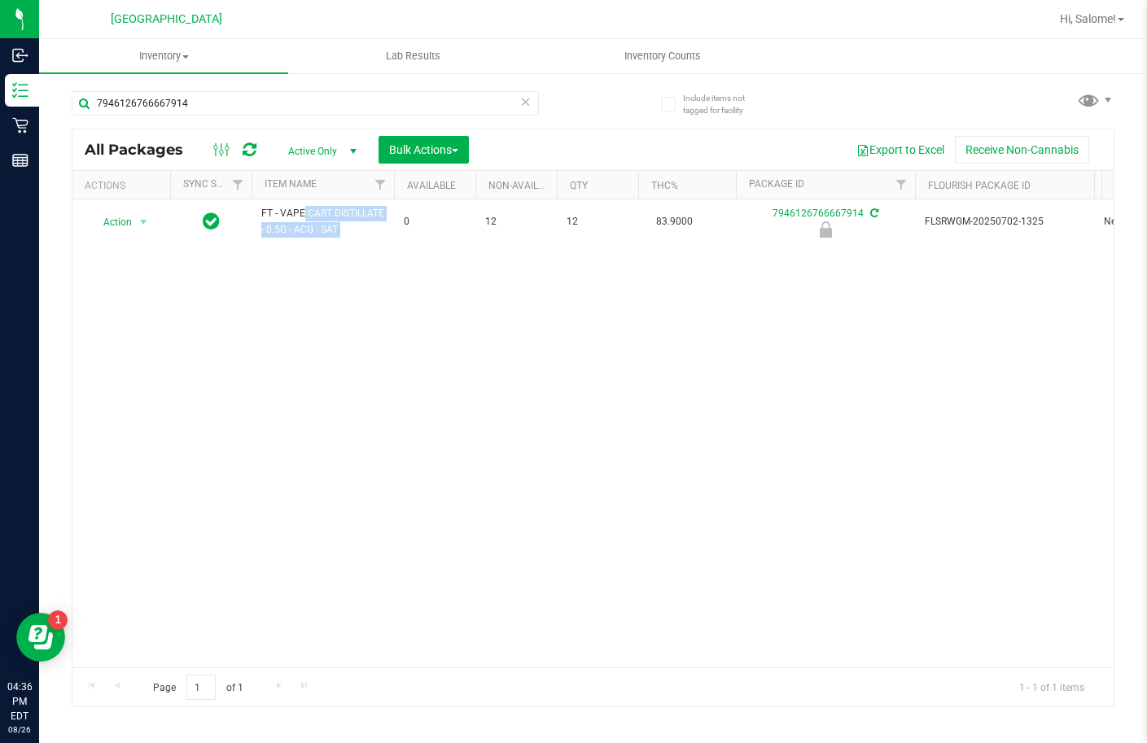
copy tr "FT - VAPE CART DISTILLATE - 0.5G - ACG - SAT"
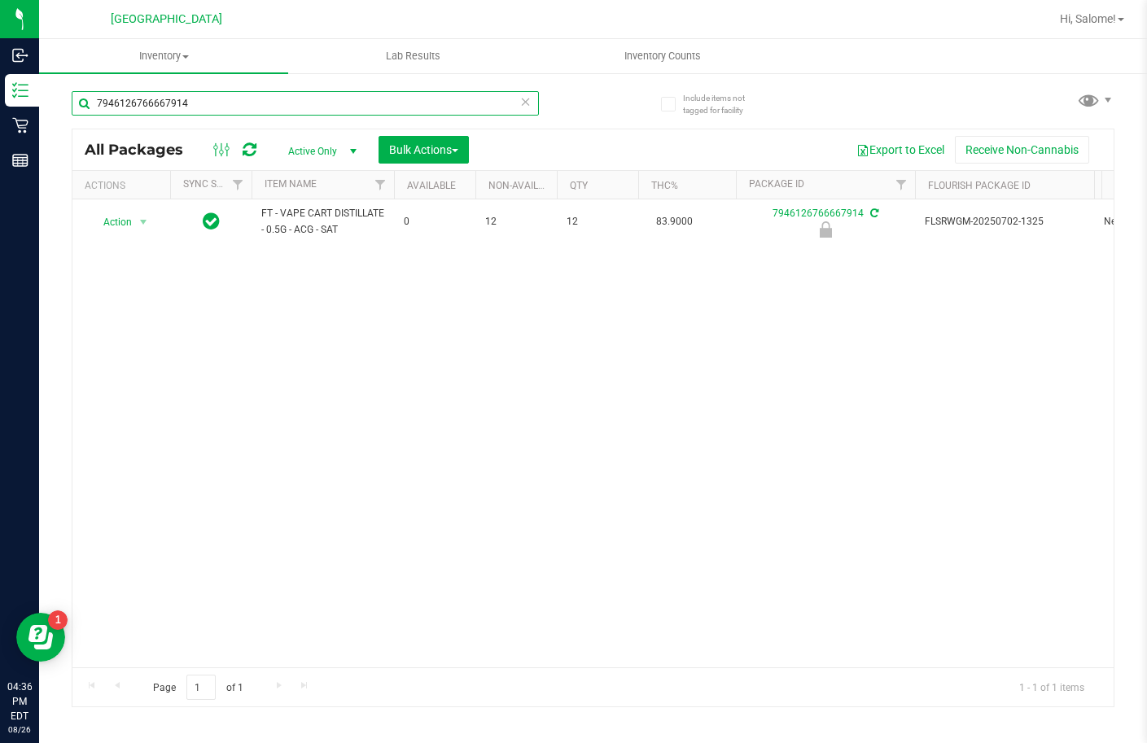
click at [382, 100] on input "7946126766667914" at bounding box center [305, 103] width 467 height 24
paste input "FT - VAPE CART DISTILLATE - 0.5G - ACG - SAT"
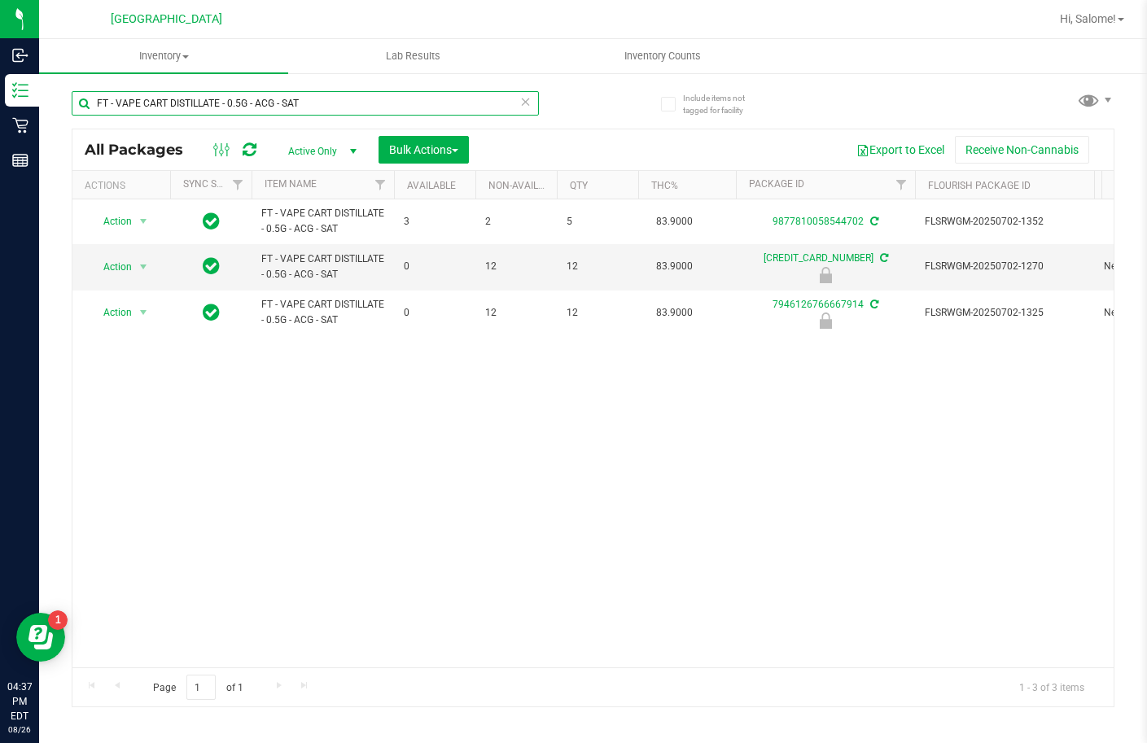
click at [359, 99] on input "FT - VAPE CART DISTILLATE - 0.5G - ACG - SAT" at bounding box center [305, 103] width 467 height 24
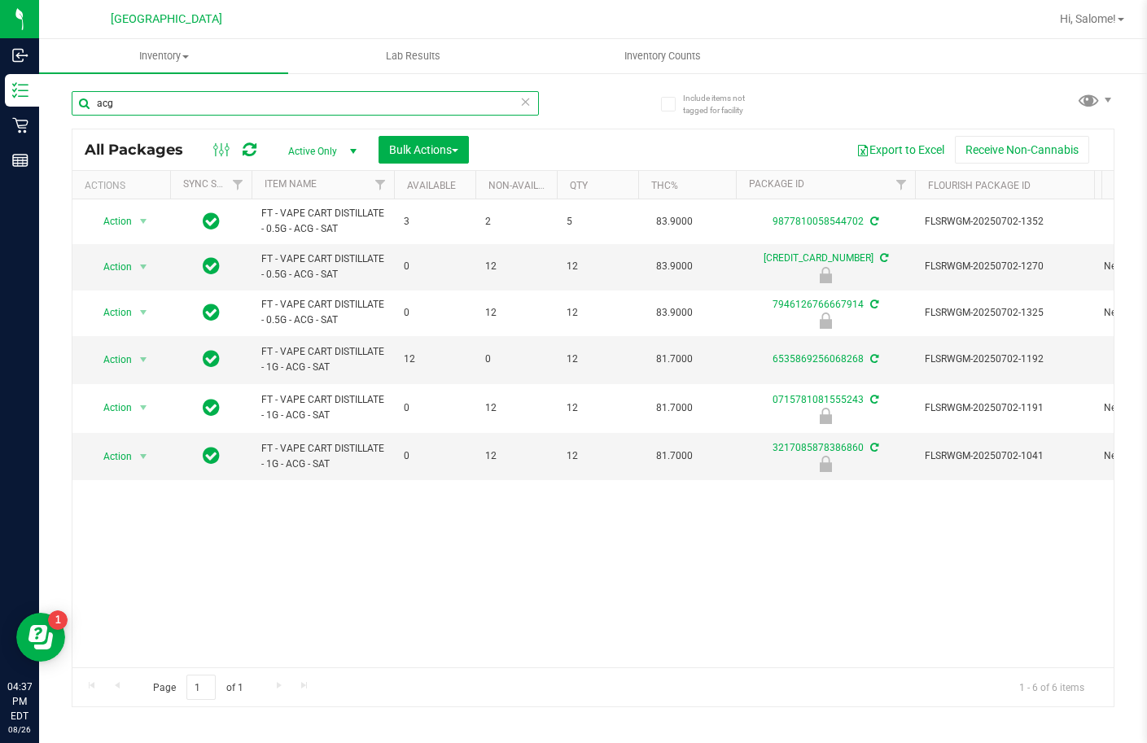
click at [254, 97] on input "acg" at bounding box center [305, 103] width 467 height 24
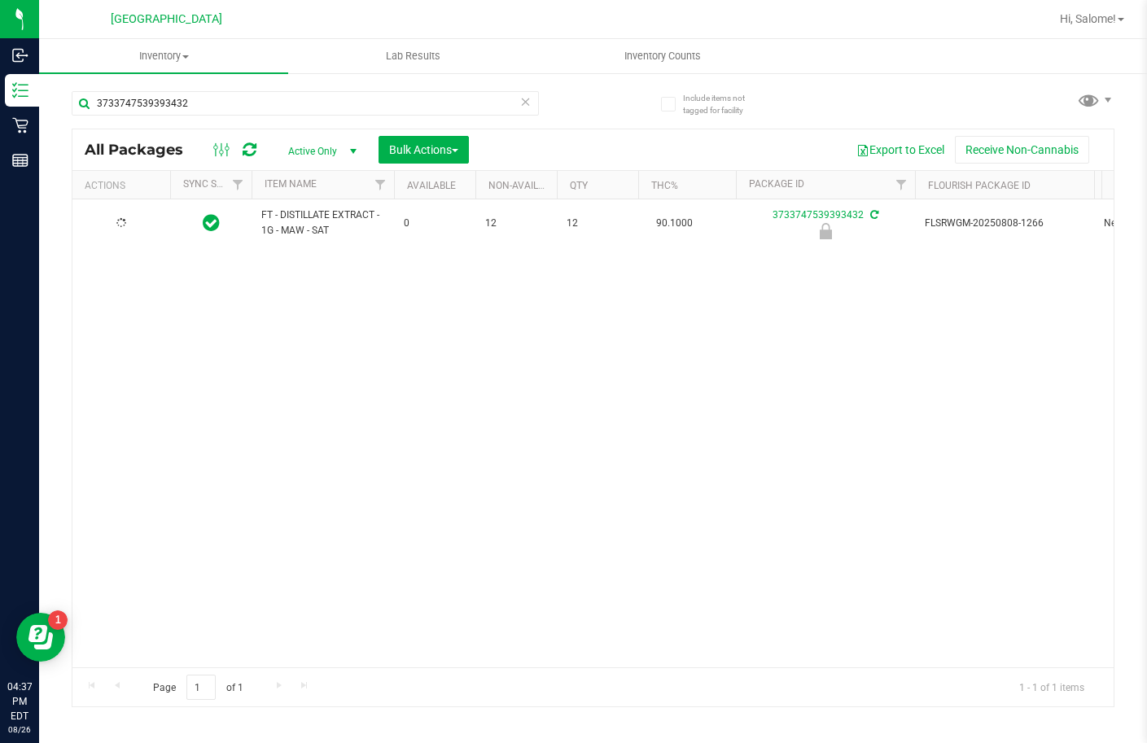
click at [332, 216] on span "FT - DISTILLATE EXTRACT - 1G - MAW - SAT" at bounding box center [322, 223] width 123 height 31
copy tr "FT - DISTILLATE EXTRACT - 1G - MAW - SAT"
click at [388, 109] on input "3733747539393432" at bounding box center [305, 103] width 467 height 24
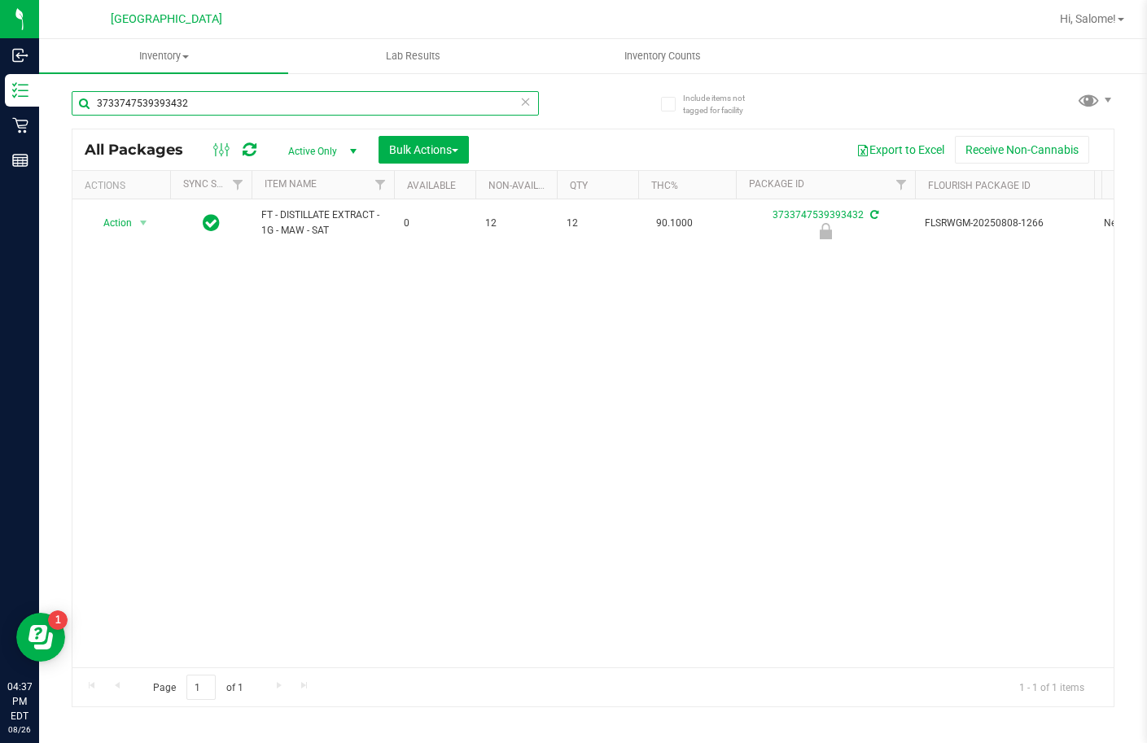
click at [388, 109] on input "3733747539393432" at bounding box center [305, 103] width 467 height 24
paste input "FT - DISTILLATE EXTRACT - 1G - MAW - SAT"
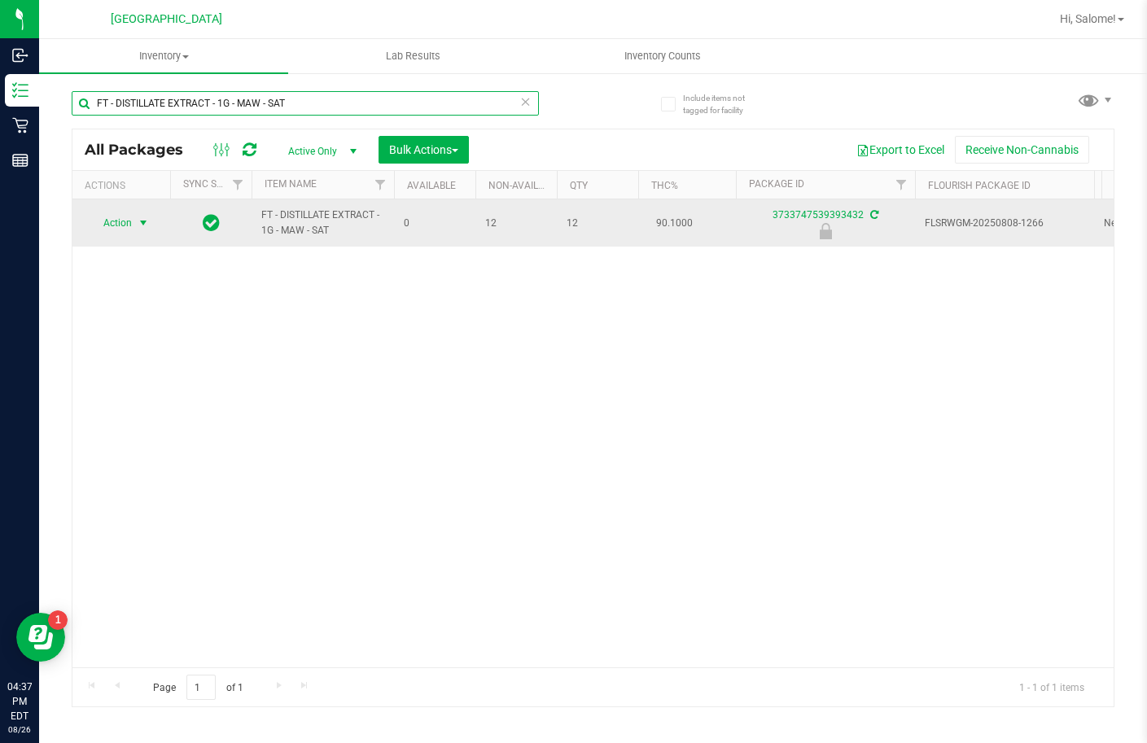
type input "FT - DISTILLATE EXTRACT - 1G - MAW - SAT"
click at [146, 225] on span "select" at bounding box center [143, 223] width 13 height 13
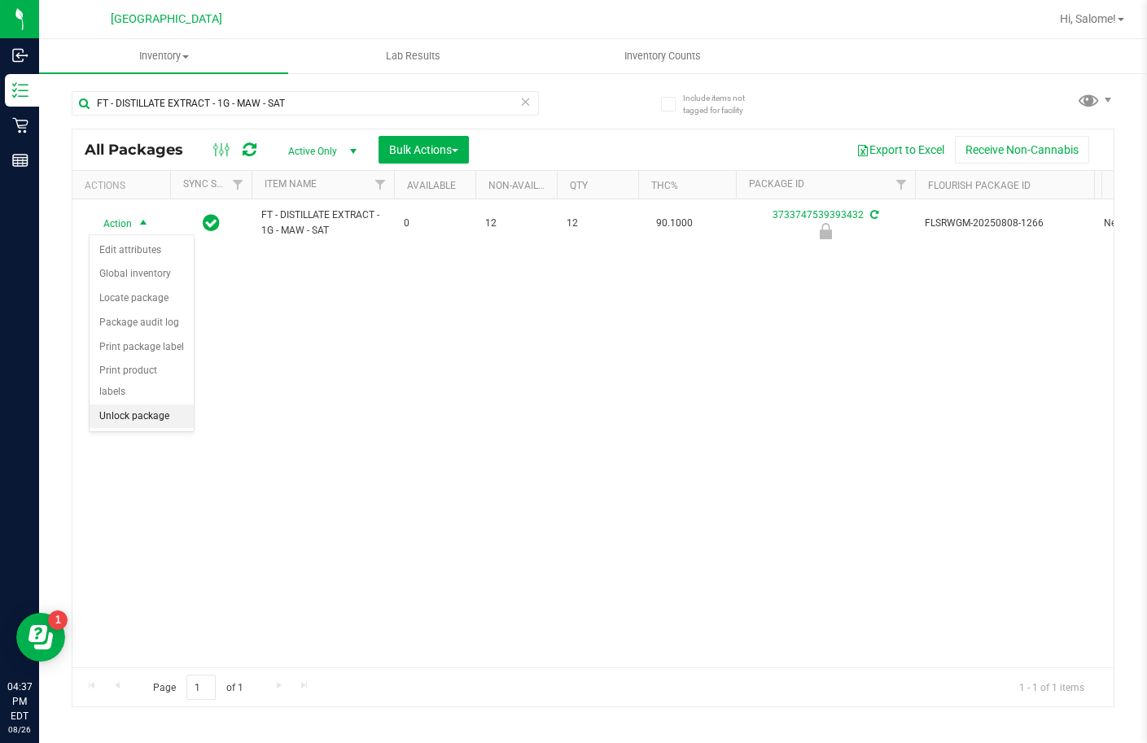
click at [148, 405] on li "Unlock package" at bounding box center [142, 417] width 104 height 24
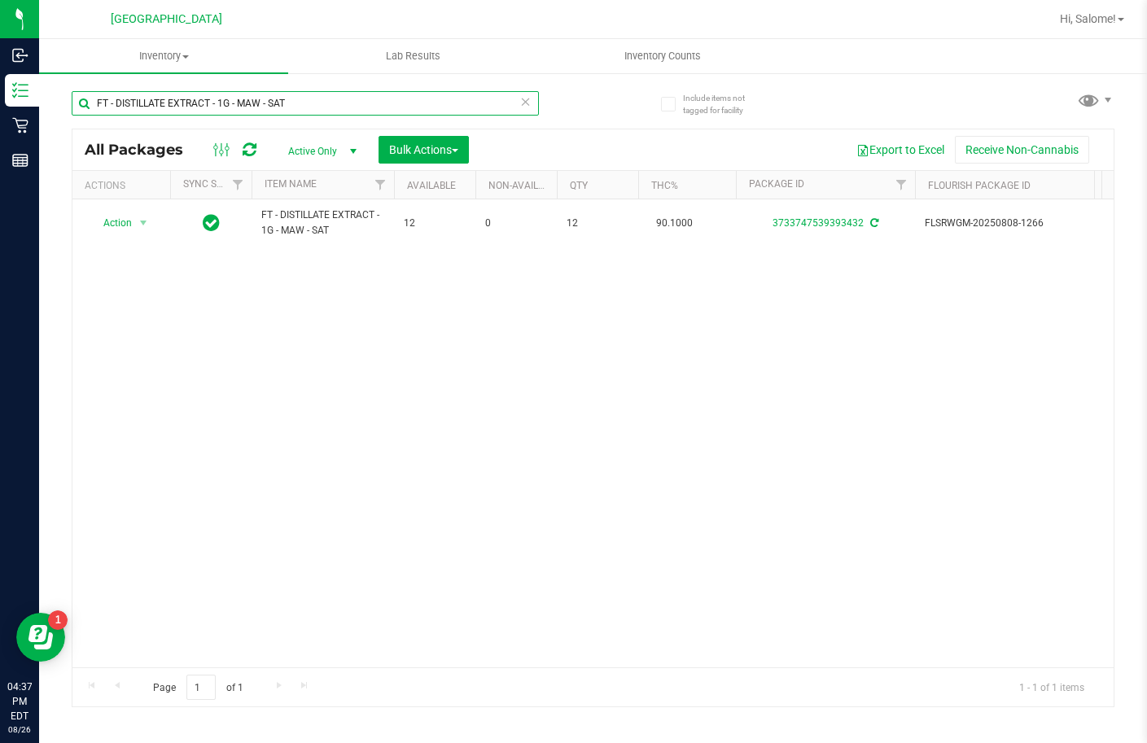
click at [345, 99] on input "FT - DISTILLATE EXTRACT - 1G - MAW - SAT" at bounding box center [305, 103] width 467 height 24
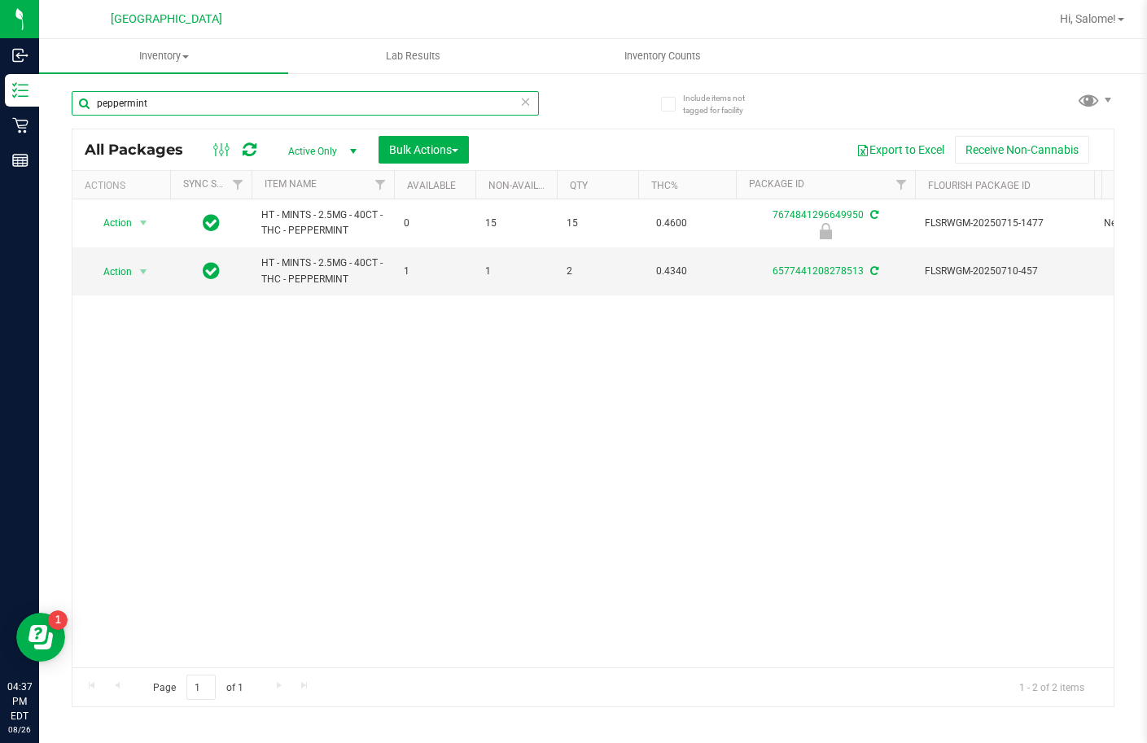
click at [193, 100] on input "peppermint" at bounding box center [305, 103] width 467 height 24
type input "peach mango"
click at [339, 101] on input "peach mango" at bounding box center [305, 103] width 467 height 24
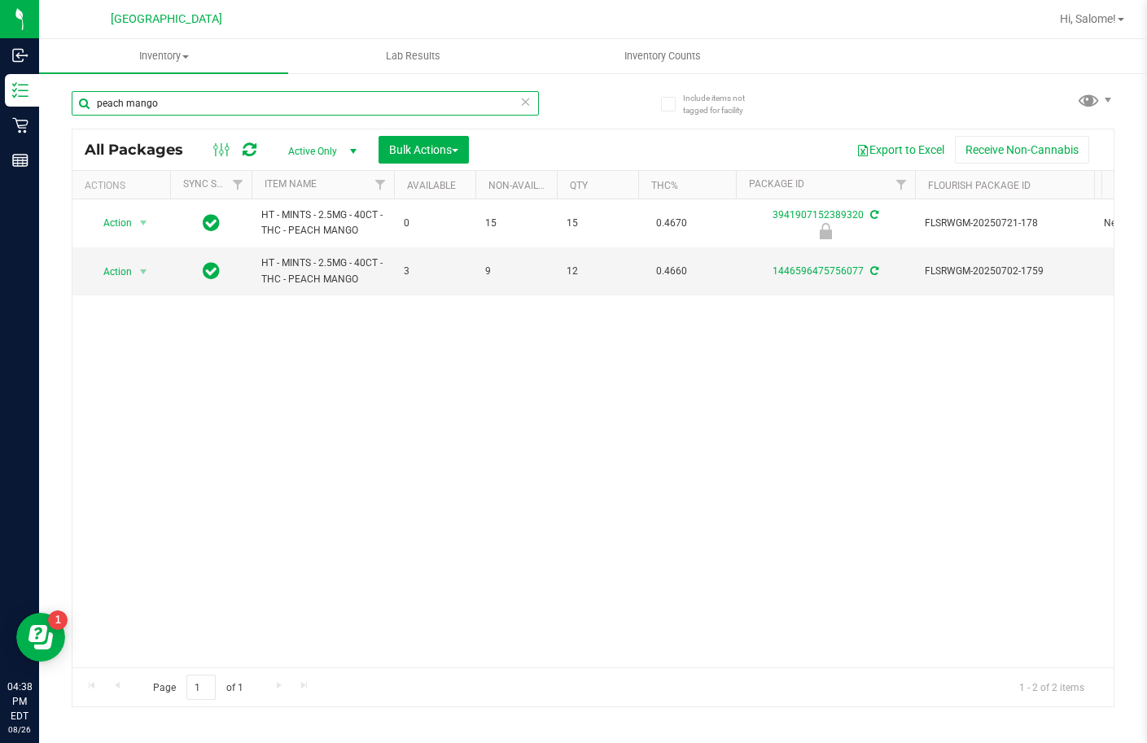
click at [339, 101] on input "peach mango" at bounding box center [305, 103] width 467 height 24
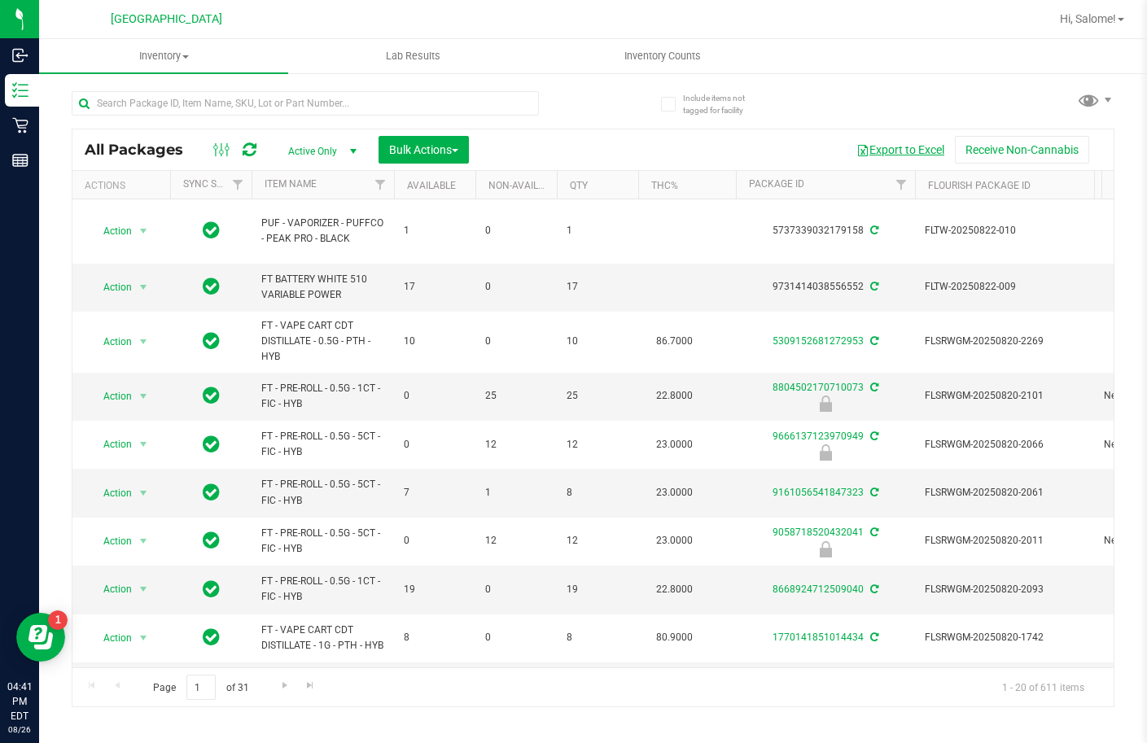
click at [889, 146] on button "Export to Excel" at bounding box center [900, 150] width 109 height 28
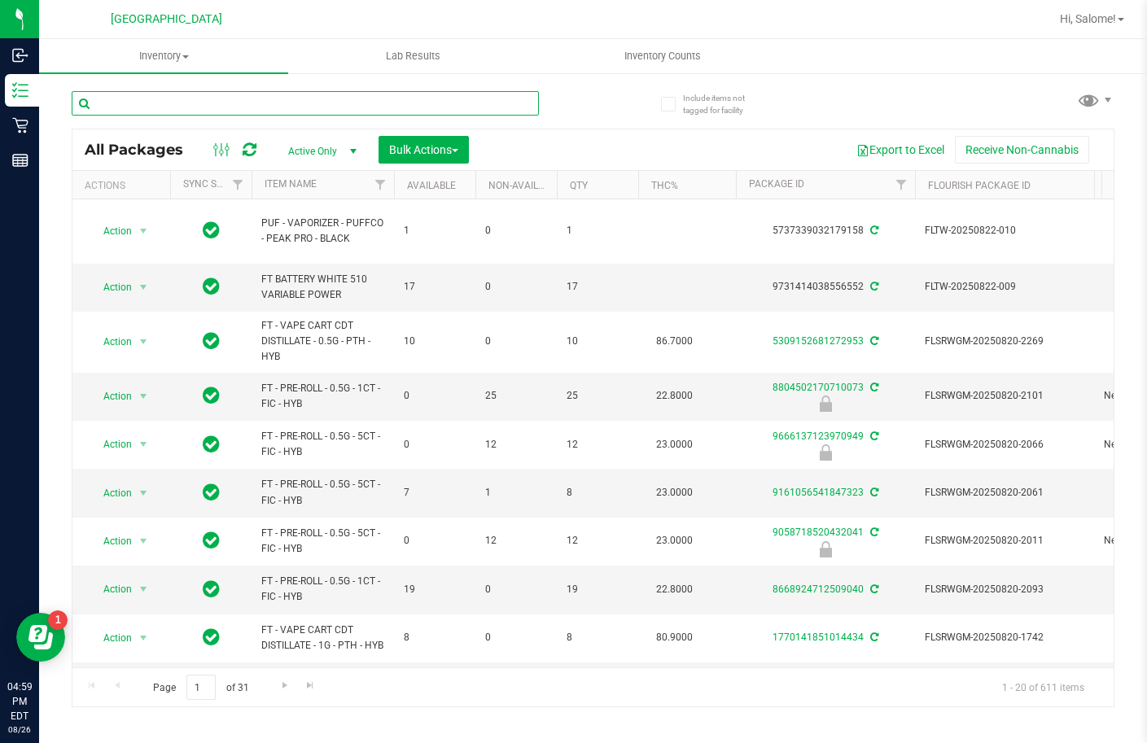
click at [365, 108] on input "text" at bounding box center [305, 103] width 467 height 24
type input "watermelon"
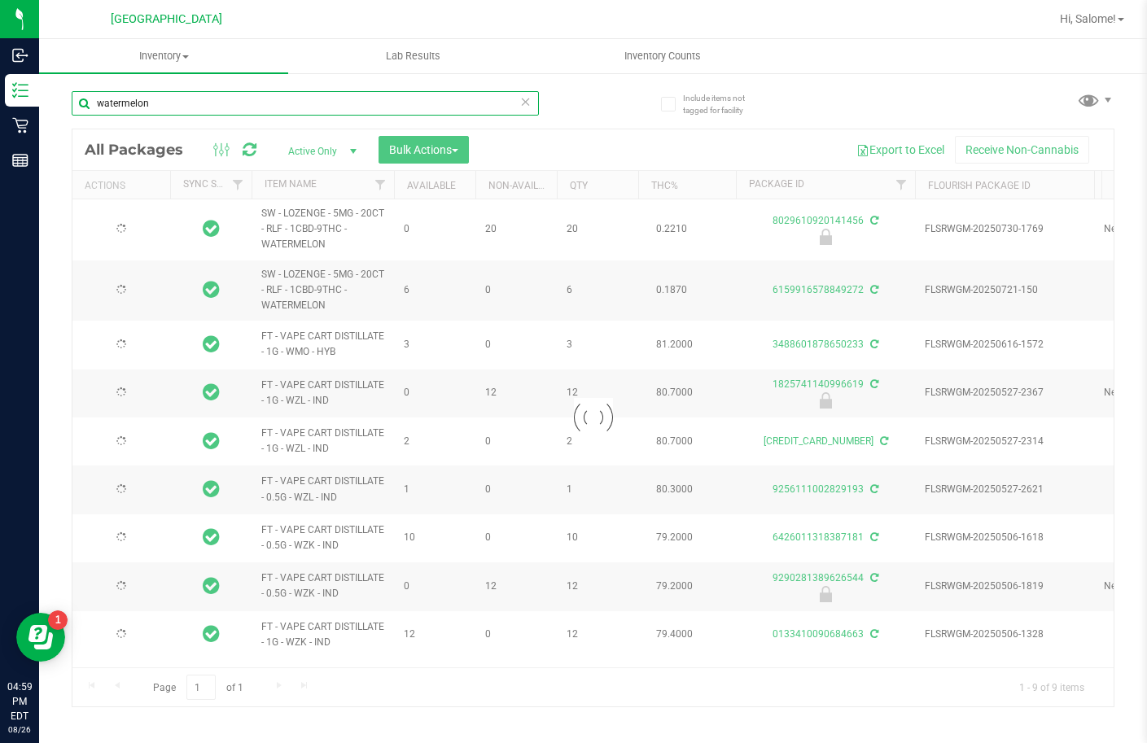
type input "[DATE]"
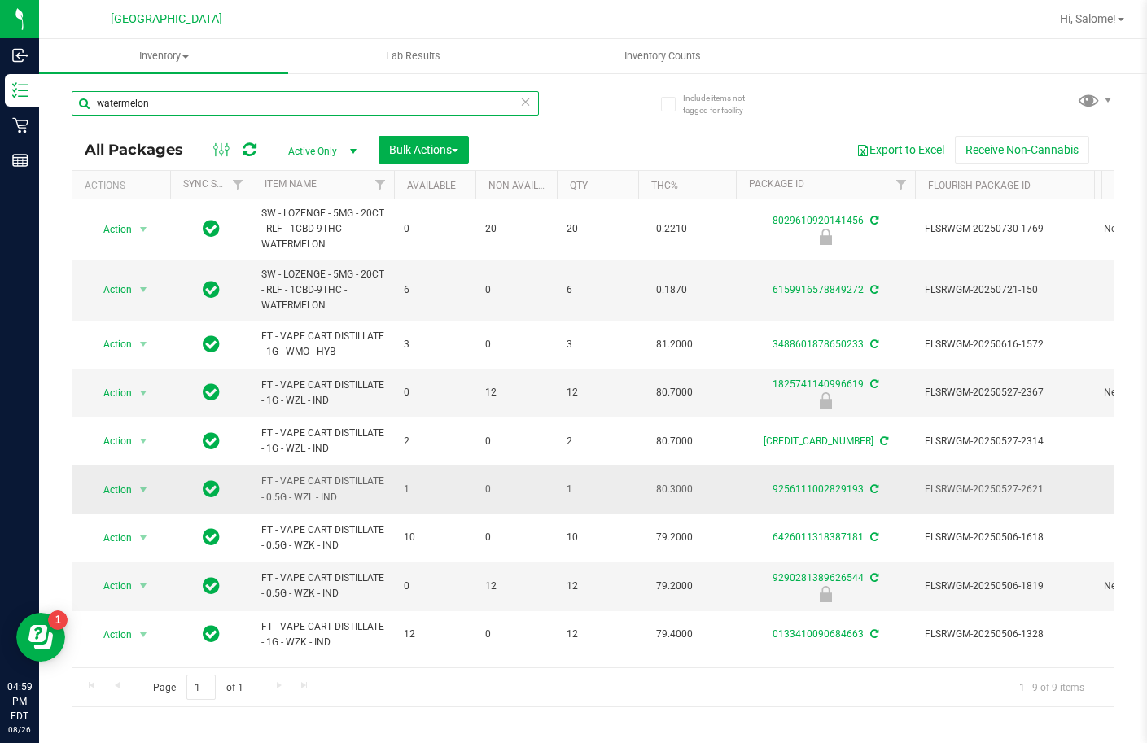
scroll to position [3, 0]
click at [379, 102] on input "watermelon" at bounding box center [305, 103] width 467 height 24
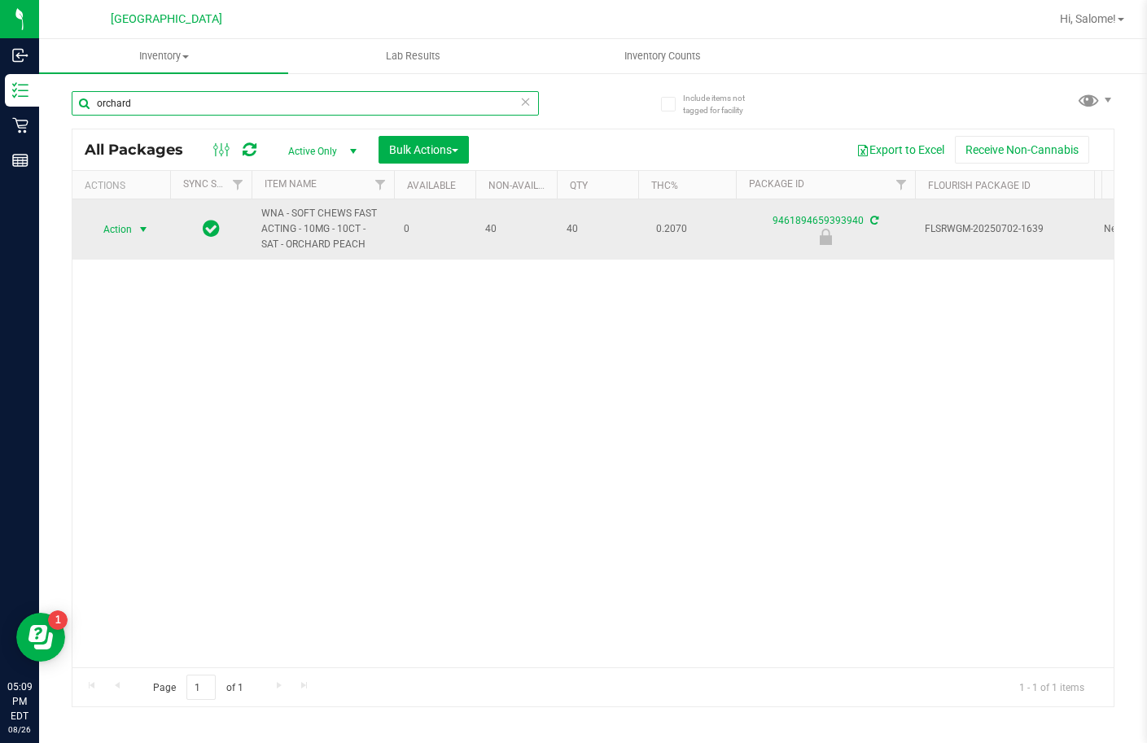
type input "orchard"
click at [134, 231] on span "select" at bounding box center [144, 229] width 20 height 23
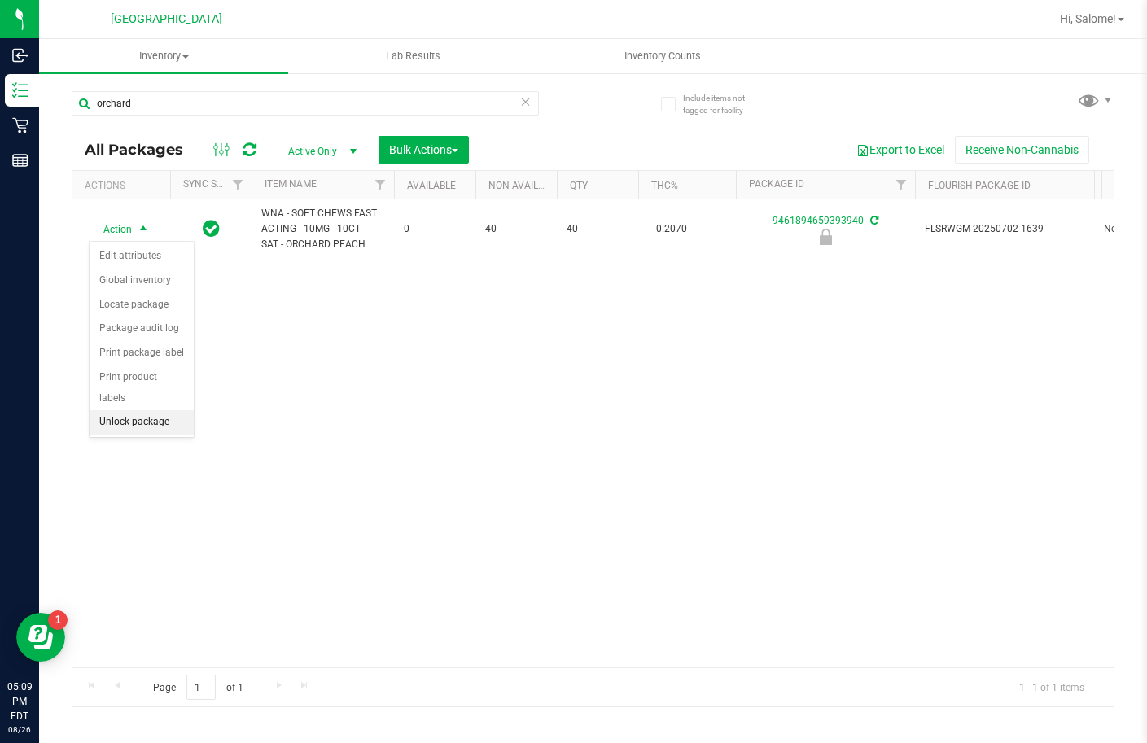
drag, startPoint x: 175, startPoint y: 402, endPoint x: 185, endPoint y: 406, distance: 10.6
click at [175, 410] on li "Unlock package" at bounding box center [142, 422] width 104 height 24
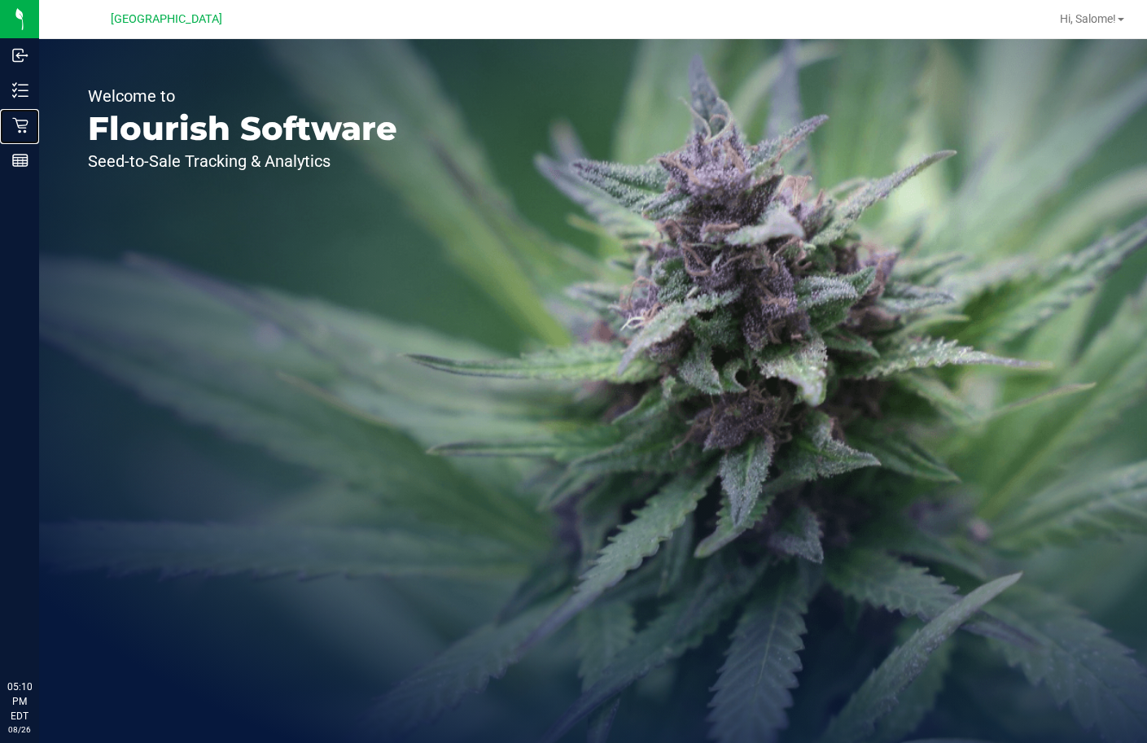
click at [0, 0] on p "Retail" at bounding box center [0, 0] width 0 height 0
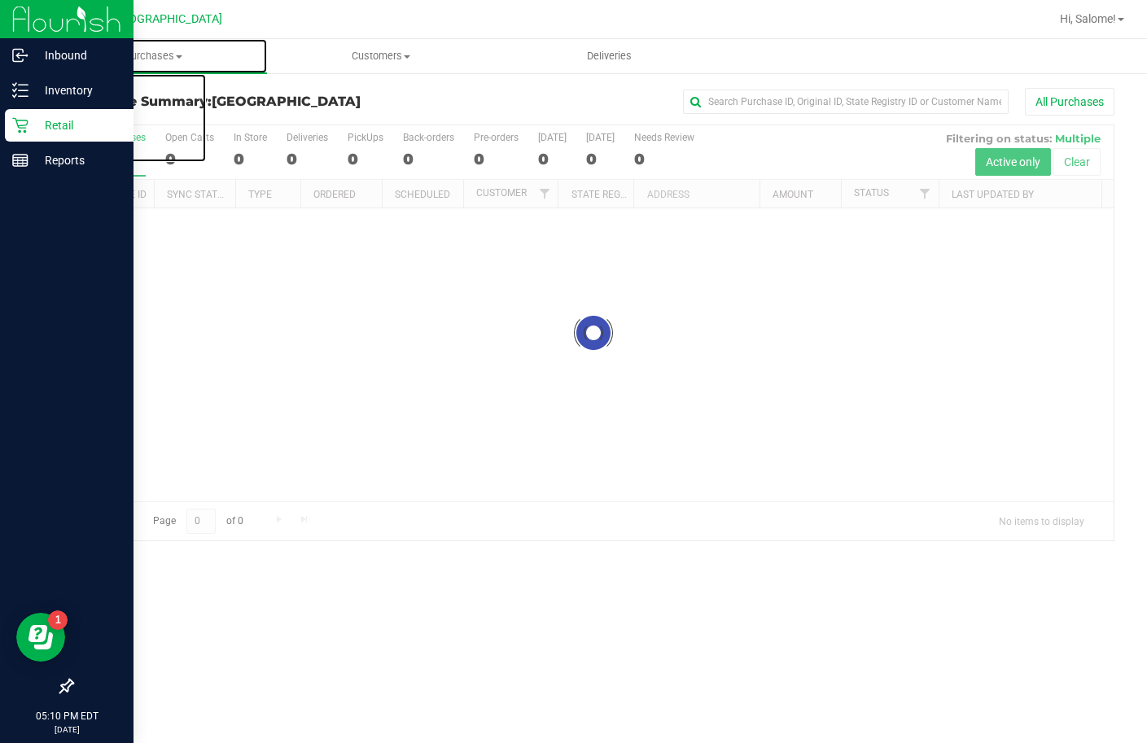
click at [173, 56] on span "Purchases" at bounding box center [153, 56] width 228 height 15
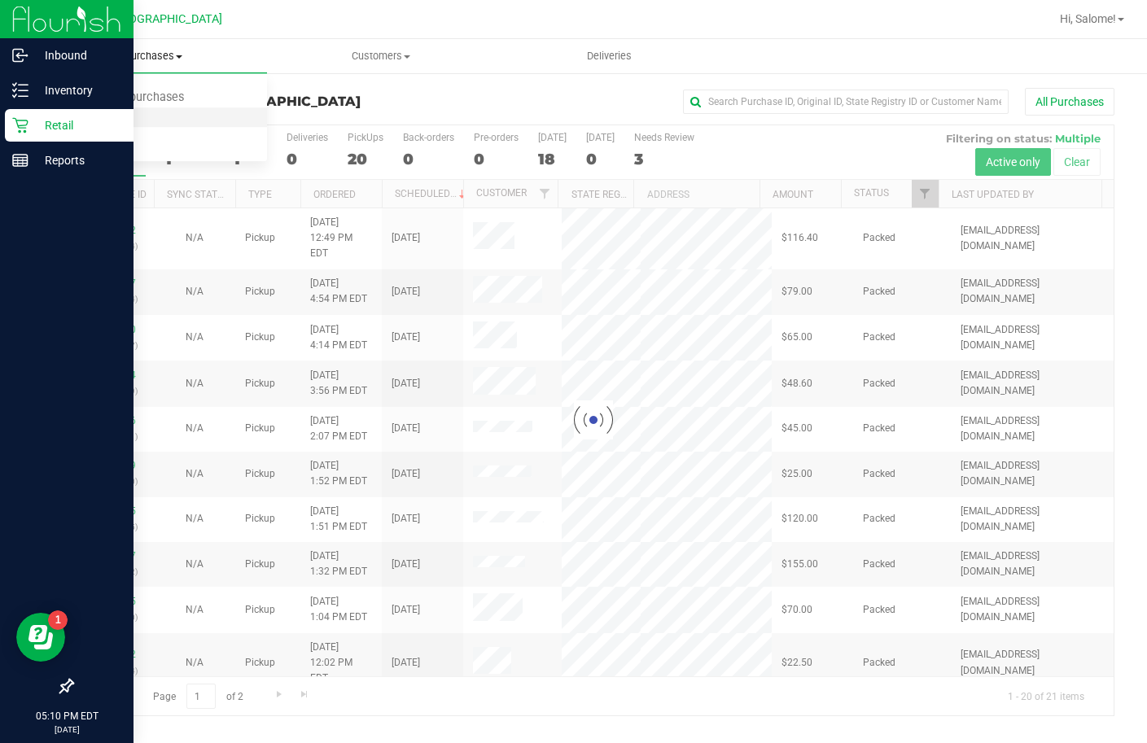
click at [129, 115] on span "Fulfillment" at bounding box center [89, 118] width 101 height 14
